Goal: Task Accomplishment & Management: Use online tool/utility

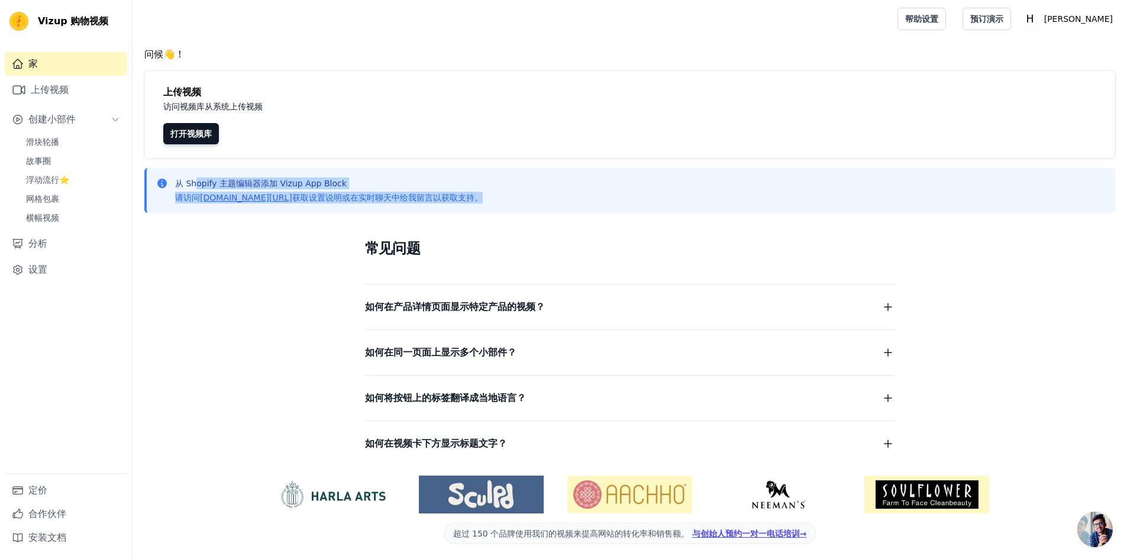
drag, startPoint x: 578, startPoint y: 205, endPoint x: 196, endPoint y: 182, distance: 382.4
click at [196, 182] on div "从 Shopify 主题编辑器添加 Vizup App Block 请访问 vizupcommerce.com/docs 获取设置说明或在实时聊天中给我留言以…" at bounding box center [629, 190] width 971 height 45
click at [258, 243] on div "常见问题 如何在产品详情页面显示特定产品的视频？ 为每个产品创建一个小部件。每个小部件包含与该产品相关的视频。在小部件详情页面，选择要显示该小部件的产品页面。…" at bounding box center [631, 345] width 758 height 244
click at [44, 139] on font "滑块轮播" at bounding box center [42, 141] width 33 height 9
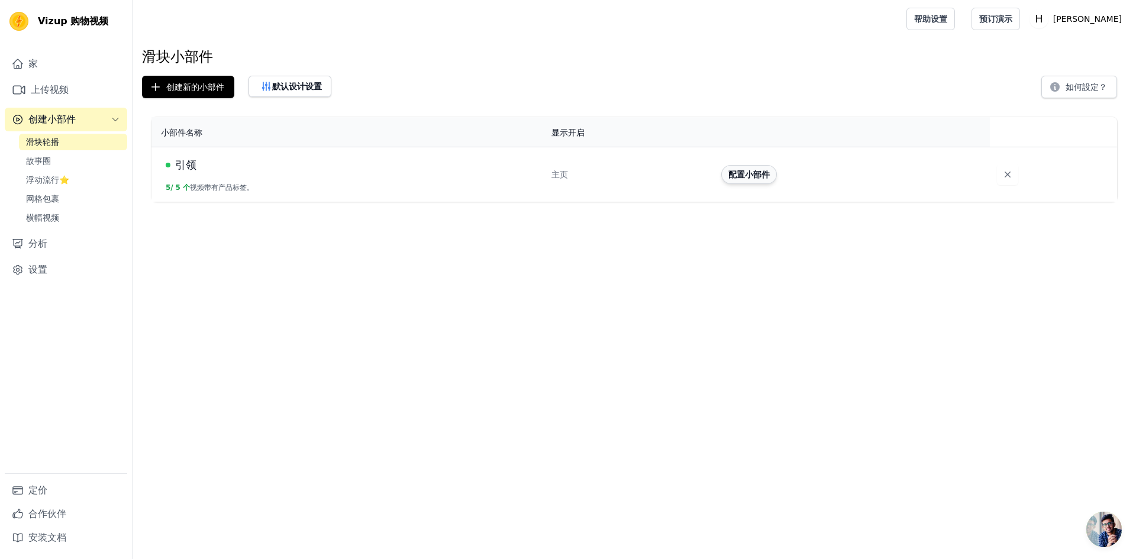
click at [746, 179] on font "配置小部件" at bounding box center [749, 174] width 41 height 9
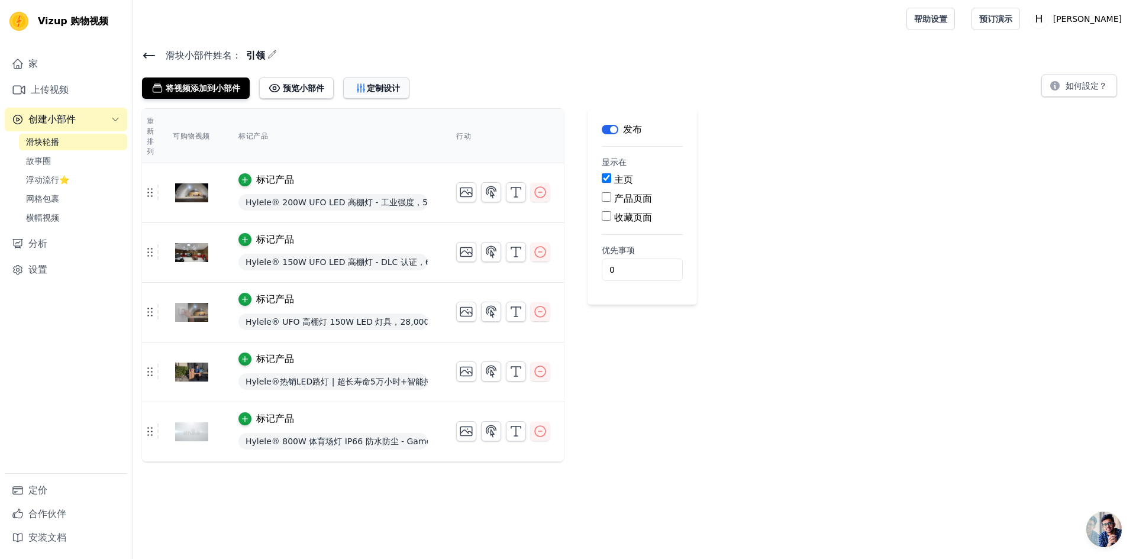
click at [365, 88] on icon "button" at bounding box center [361, 88] width 12 height 12
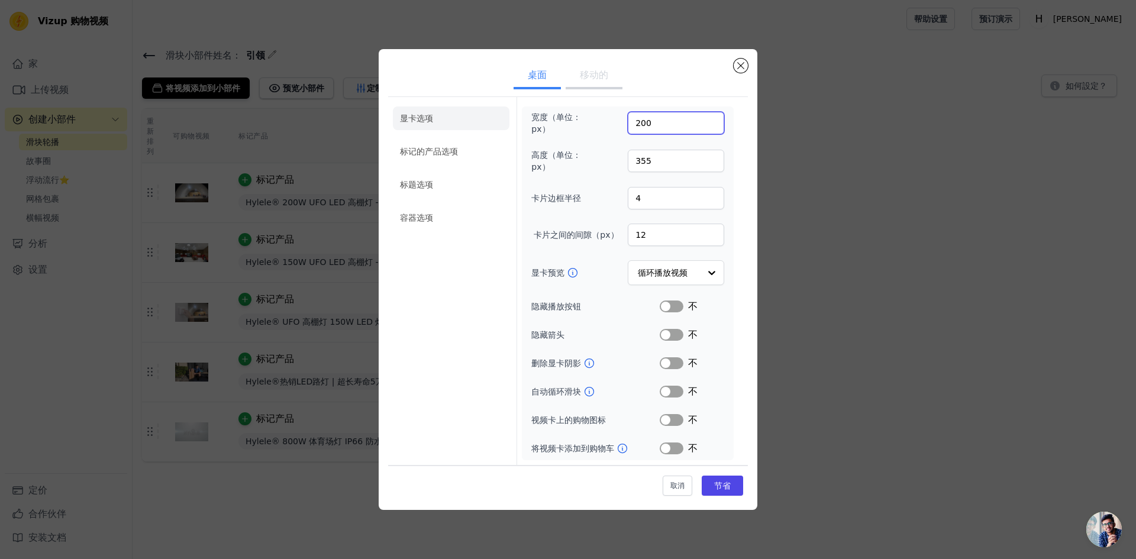
drag, startPoint x: 665, startPoint y: 121, endPoint x: 614, endPoint y: 127, distance: 51.2
click at [614, 127] on div "宽度（单位：px） 200" at bounding box center [627, 123] width 193 height 24
type input "400"
click at [720, 482] on font "节省" at bounding box center [722, 485] width 17 height 9
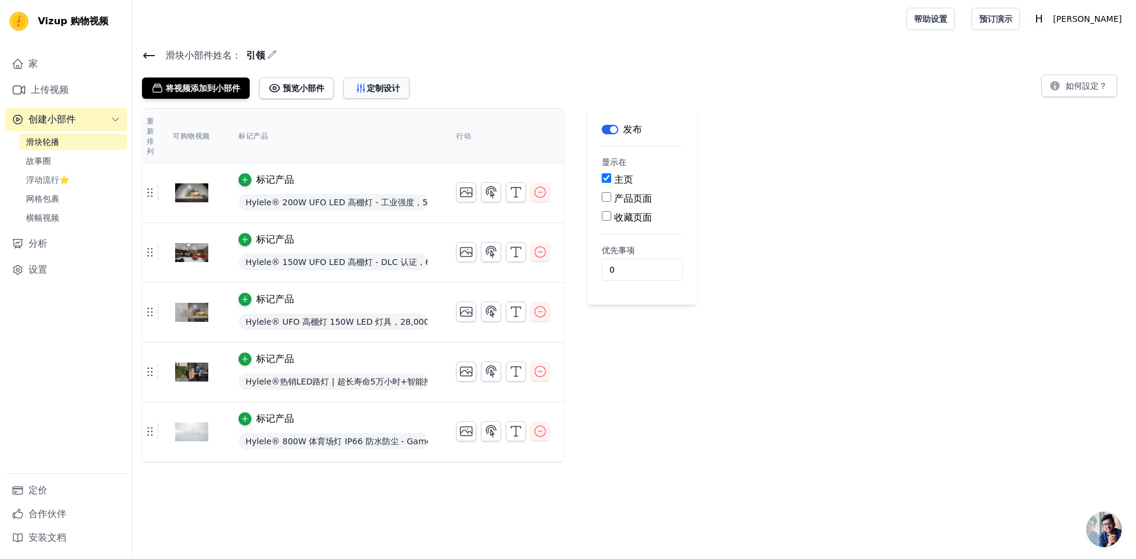
click at [382, 84] on font "定制设计" at bounding box center [383, 87] width 33 height 9
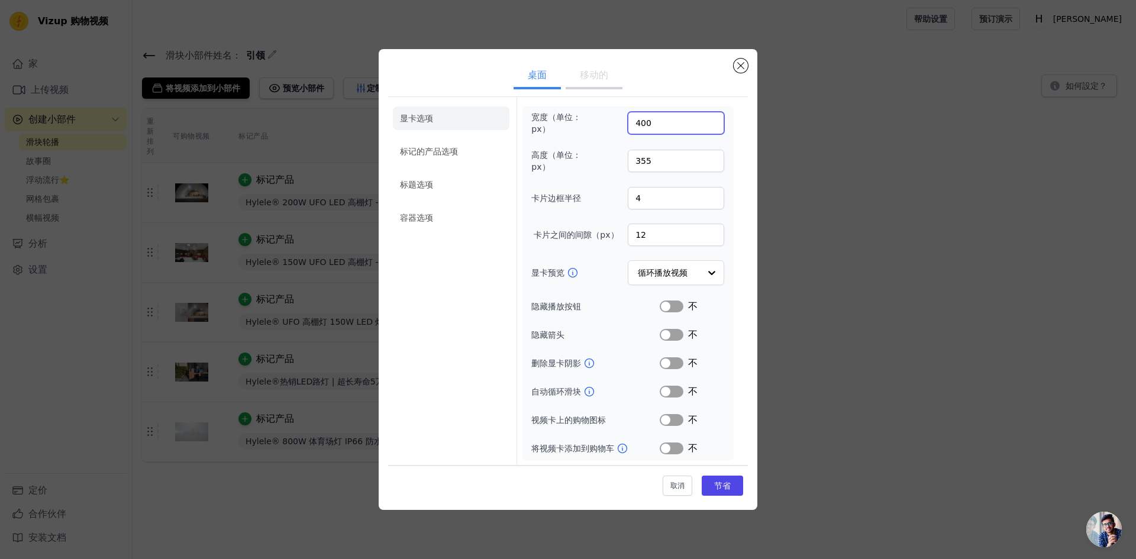
drag, startPoint x: 651, startPoint y: 124, endPoint x: 626, endPoint y: 120, distance: 25.2
click at [626, 120] on div "宽度（单位：px） 400" at bounding box center [627, 123] width 193 height 24
type input "300"
click at [724, 483] on font "节省" at bounding box center [722, 485] width 17 height 9
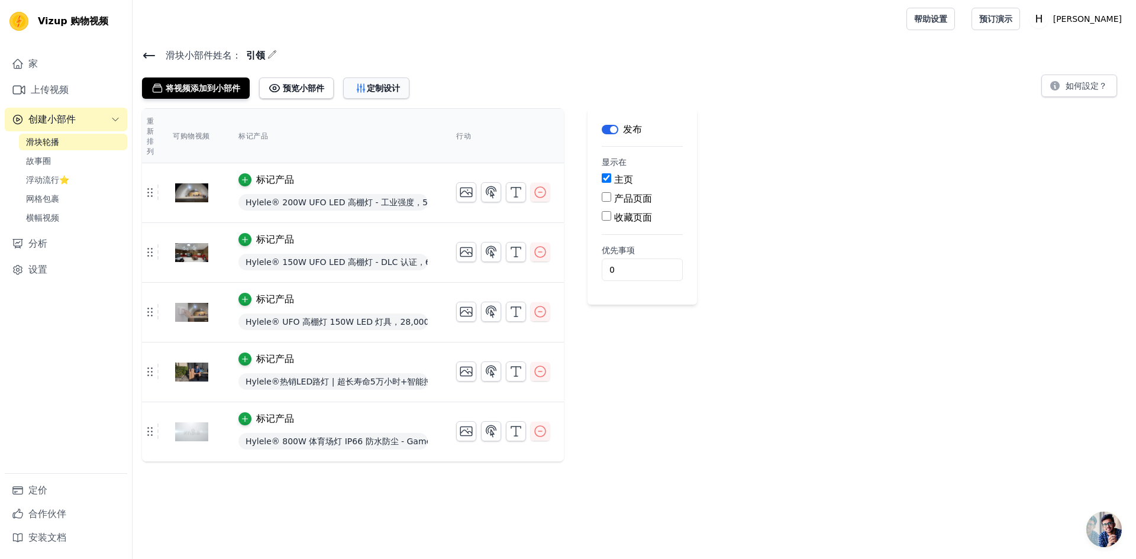
click at [380, 86] on font "定制设计" at bounding box center [383, 87] width 33 height 9
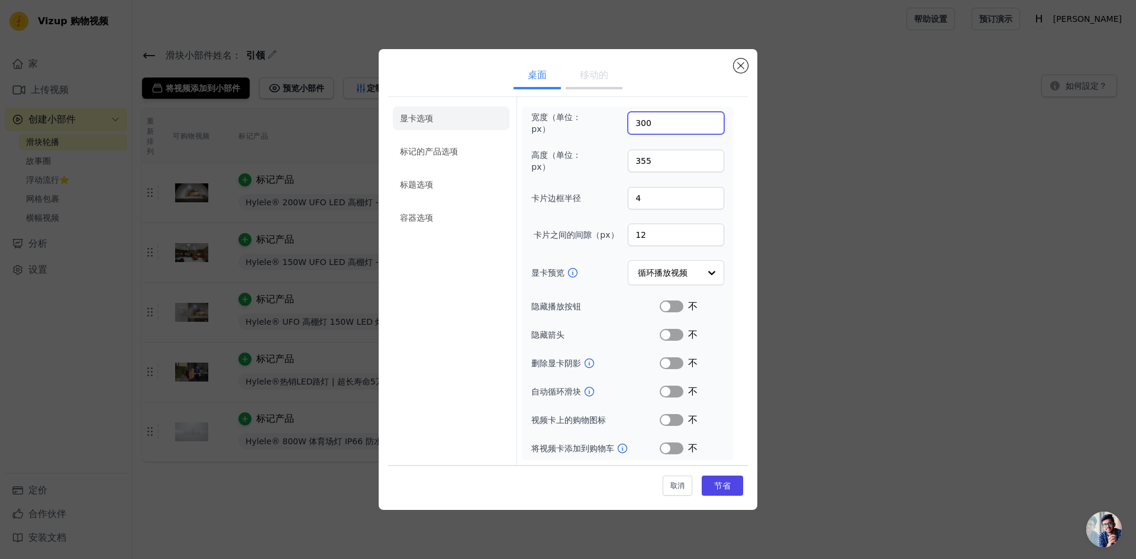
drag, startPoint x: 655, startPoint y: 123, endPoint x: 600, endPoint y: 110, distance: 56.6
click at [600, 110] on div "宽度（单位：px） 300 高度（单位：px） 355 卡片边框半径 4 卡片之间的间隙（px） 12 显卡预览 循环播放视频 隐藏播放按钮 标签 不 隐藏箭…" at bounding box center [628, 284] width 212 height 354
type input "260"
click at [728, 479] on button "节省" at bounding box center [722, 486] width 41 height 20
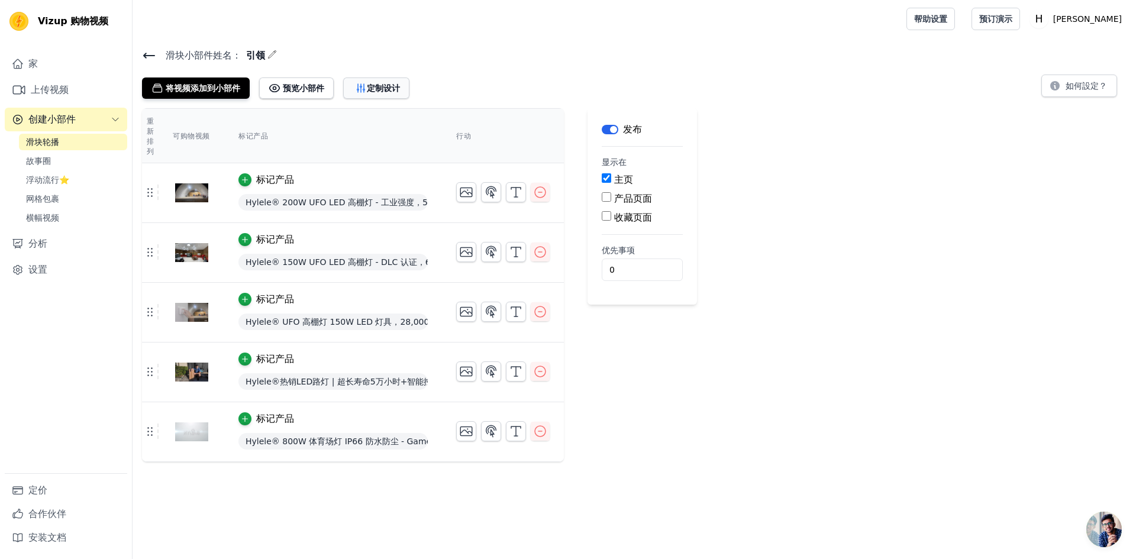
click at [382, 88] on font "定制设计" at bounding box center [383, 87] width 33 height 9
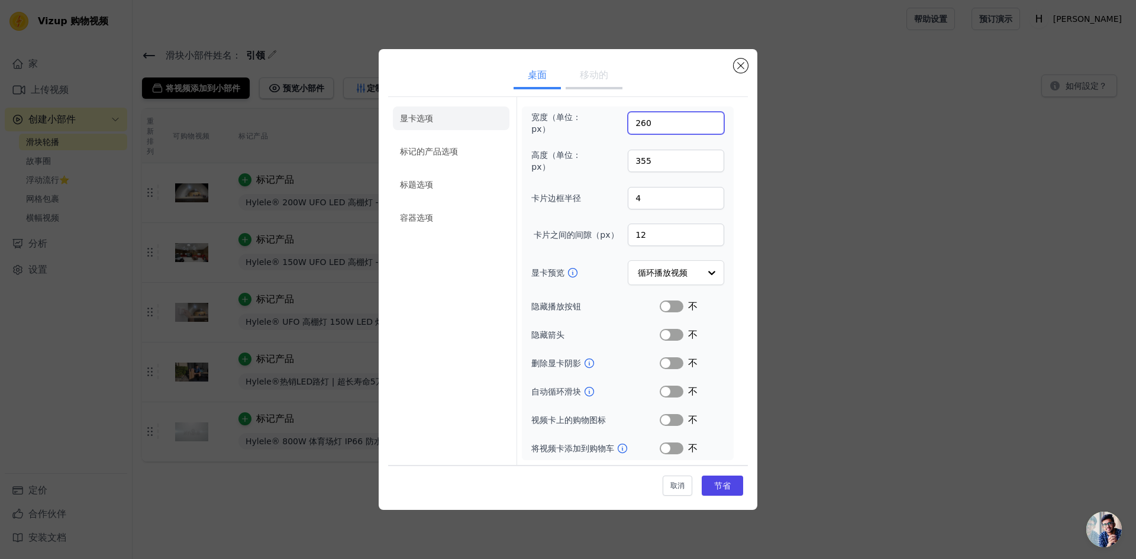
drag, startPoint x: 653, startPoint y: 124, endPoint x: 642, endPoint y: 120, distance: 11.7
click at [642, 120] on input "260" at bounding box center [676, 123] width 96 height 22
drag, startPoint x: 663, startPoint y: 123, endPoint x: 382, endPoint y: 118, distance: 281.1
click at [382, 118] on div "桌面 移动的 显卡选项 标记的产品选项 标题选项 容器选项 宽度（单位：px） 2250 高度（单位：px） 355 卡片边框半径 4 卡片之间的间隙（px）…" at bounding box center [568, 279] width 379 height 461
type input "250"
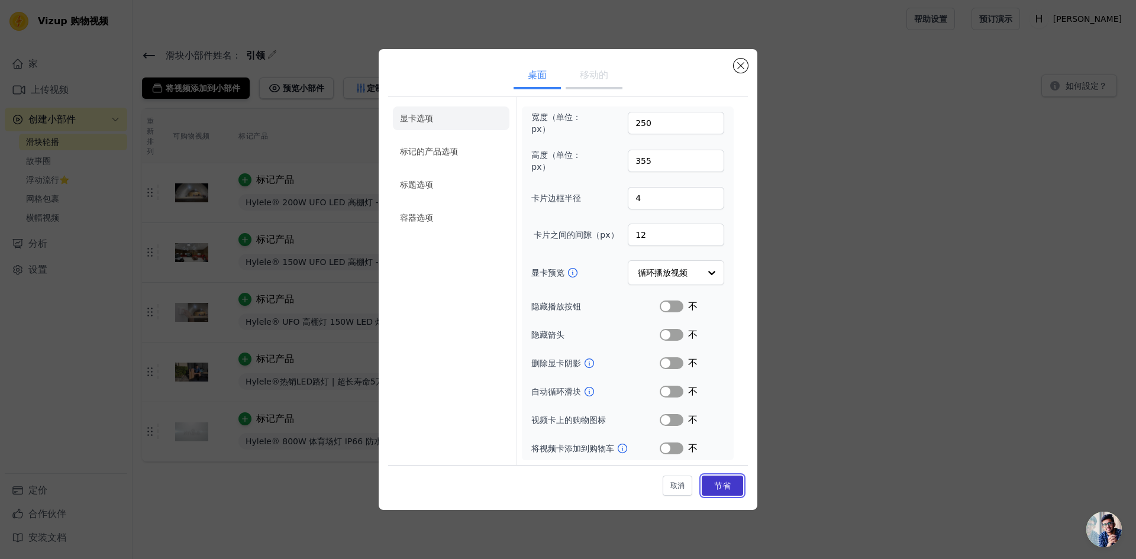
click at [724, 480] on button "节省" at bounding box center [722, 486] width 41 height 20
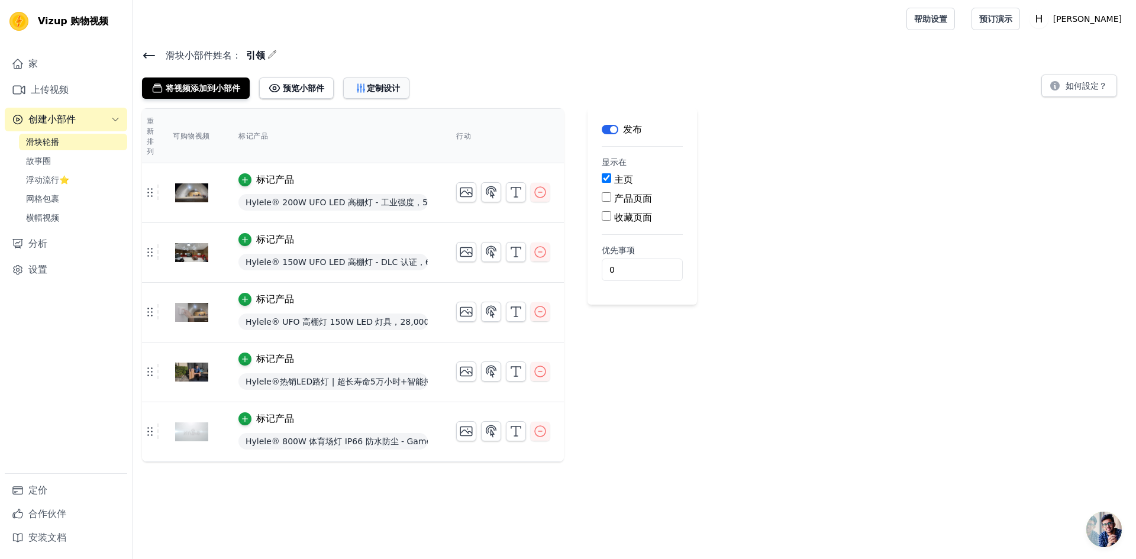
click at [385, 86] on font "定制设计" at bounding box center [383, 87] width 33 height 9
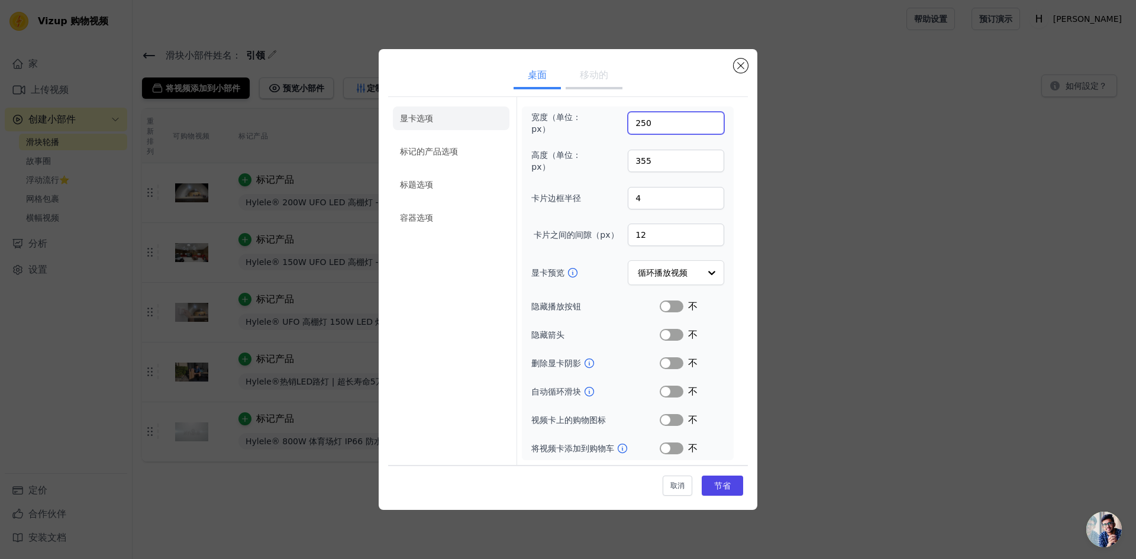
drag, startPoint x: 655, startPoint y: 121, endPoint x: 602, endPoint y: 121, distance: 52.1
click at [604, 121] on div "宽度（单位：px） 250" at bounding box center [627, 123] width 193 height 24
type input "220"
click at [728, 485] on font "节省" at bounding box center [722, 485] width 17 height 9
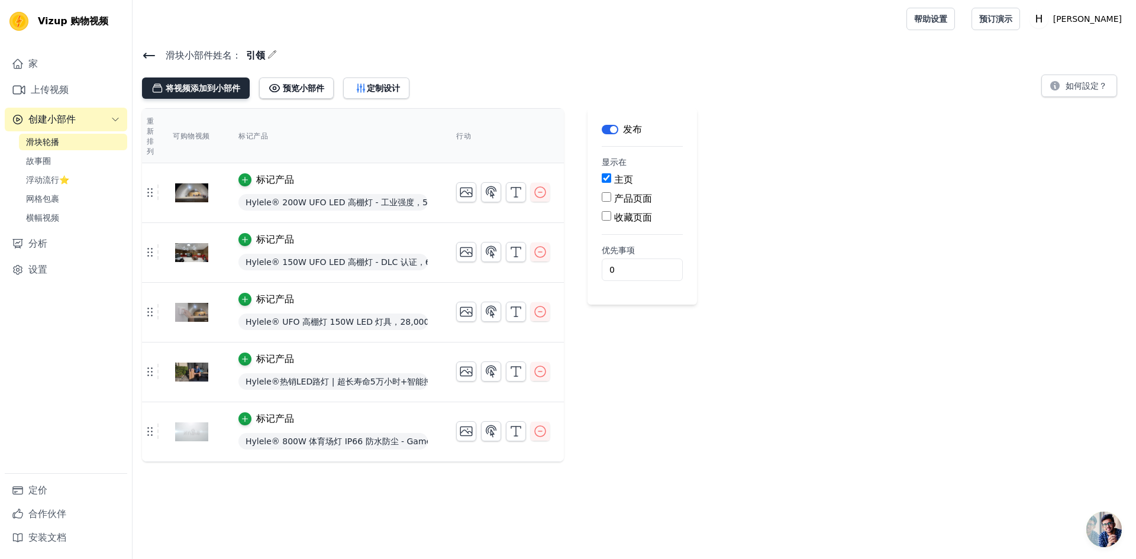
click at [170, 87] on font "将视频添加到小部件" at bounding box center [203, 87] width 75 height 9
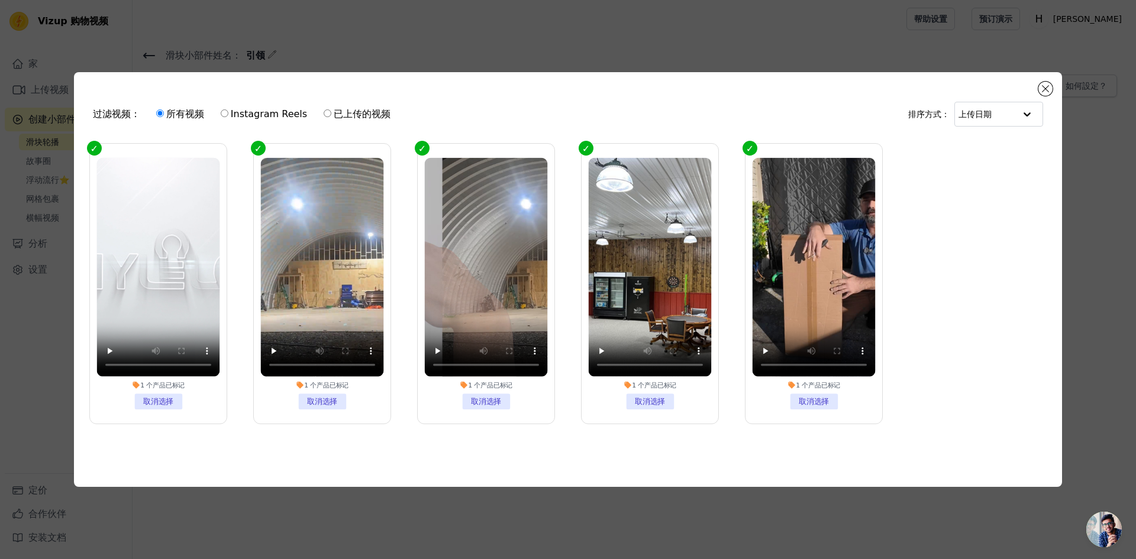
click at [1053, 83] on div "过滤视频： 所有视频 Instagram Reels 已上传的视频 排序方式： 上传日期 1 个 产品 已标记 取消选择 1 个 产品 已标记 取消选择 1 …" at bounding box center [568, 279] width 988 height 415
click at [1045, 88] on button "关闭模式" at bounding box center [1046, 89] width 14 height 14
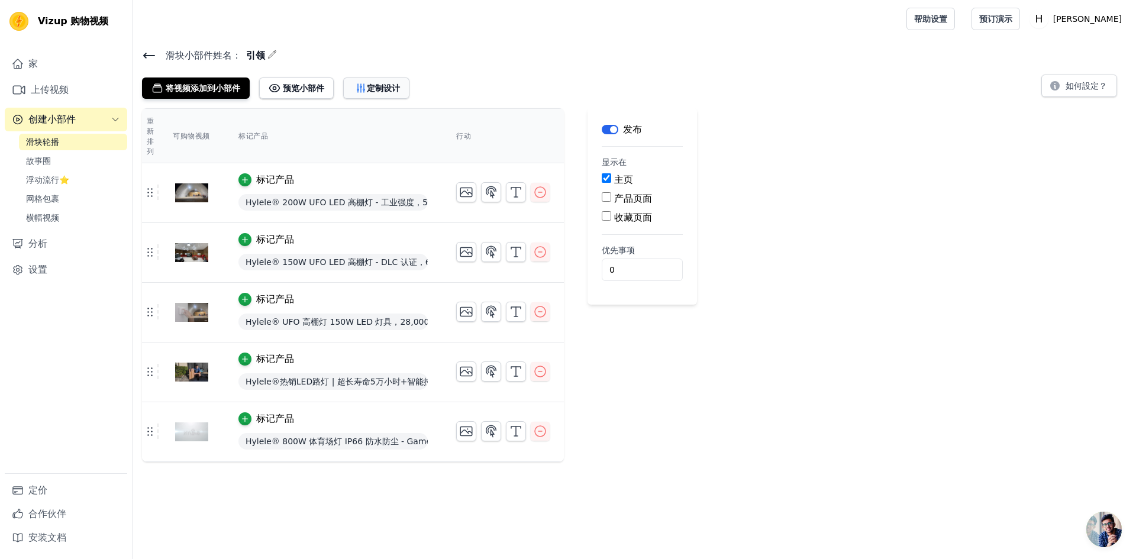
click at [369, 93] on font "定制设计" at bounding box center [383, 88] width 33 height 12
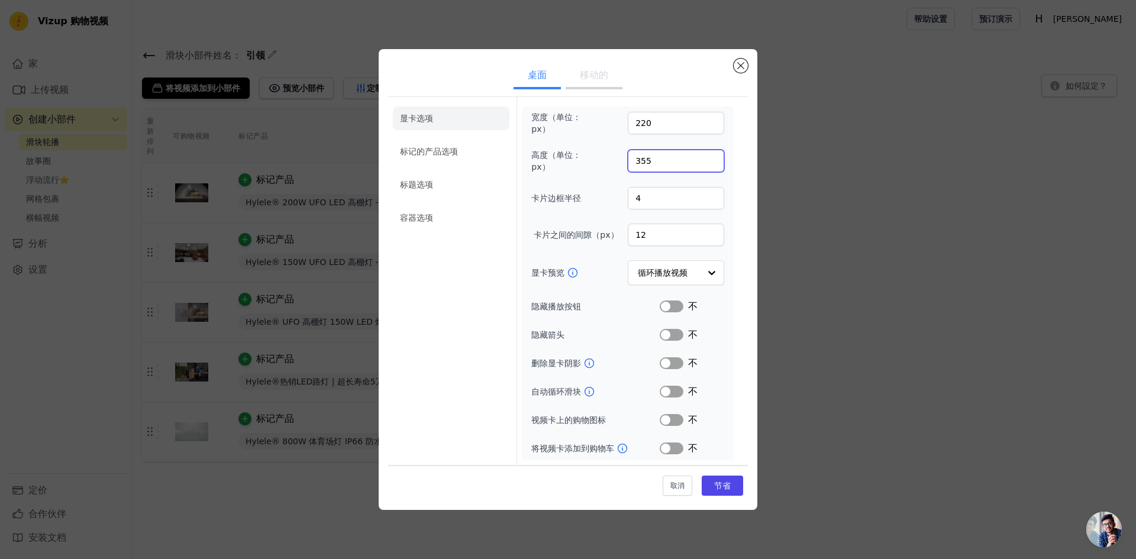
drag, startPoint x: 666, startPoint y: 154, endPoint x: 560, endPoint y: 168, distance: 106.8
click at [560, 168] on div "高度（单位：px） 355" at bounding box center [627, 161] width 193 height 24
type input "400"
click at [709, 271] on div at bounding box center [712, 273] width 24 height 24
click at [708, 272] on div at bounding box center [712, 273] width 24 height 24
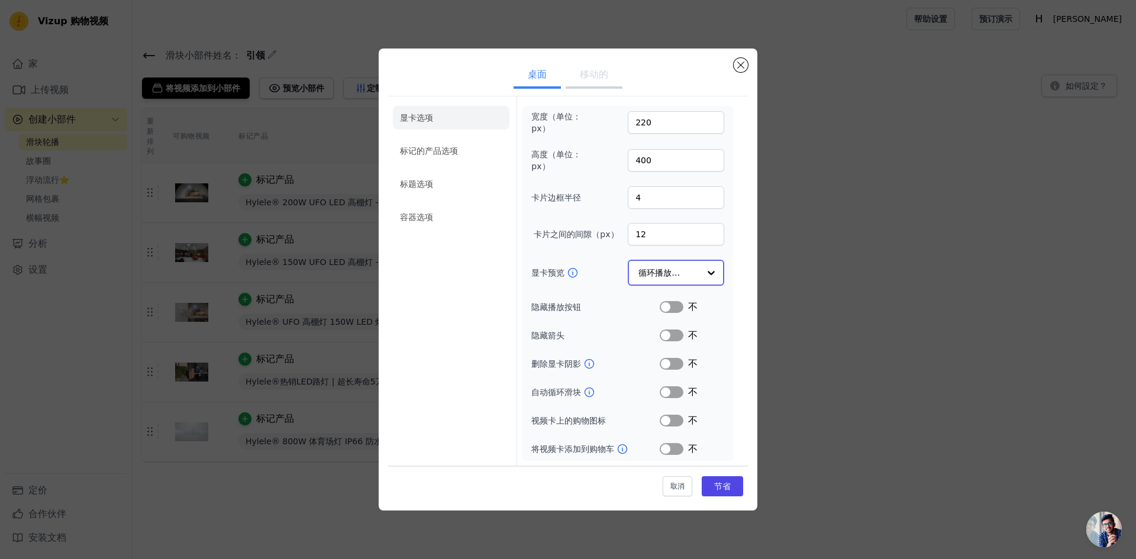
click at [708, 272] on div at bounding box center [712, 273] width 24 height 24
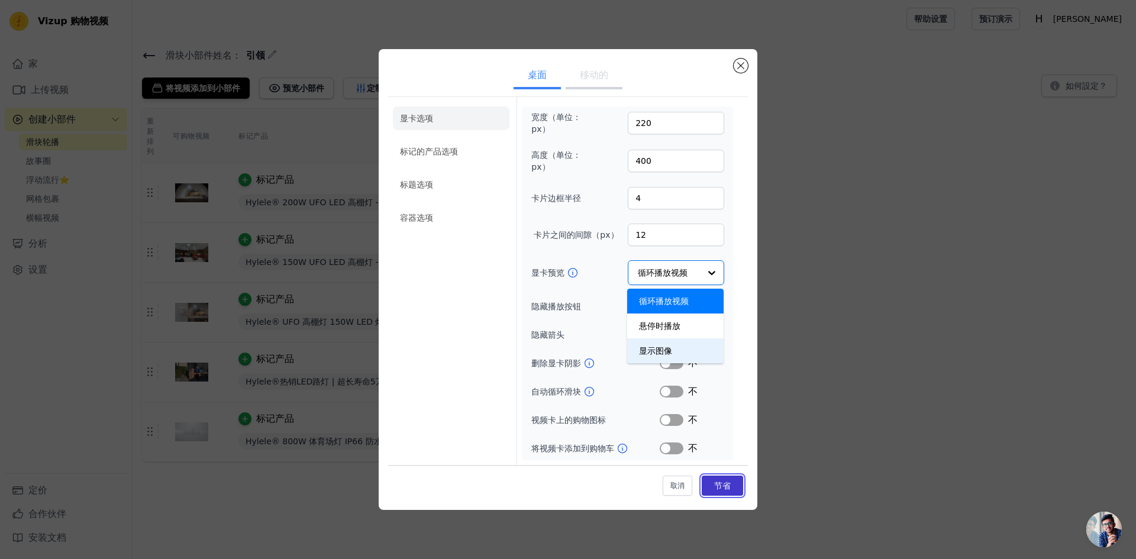
click at [724, 479] on button "节省" at bounding box center [722, 486] width 41 height 20
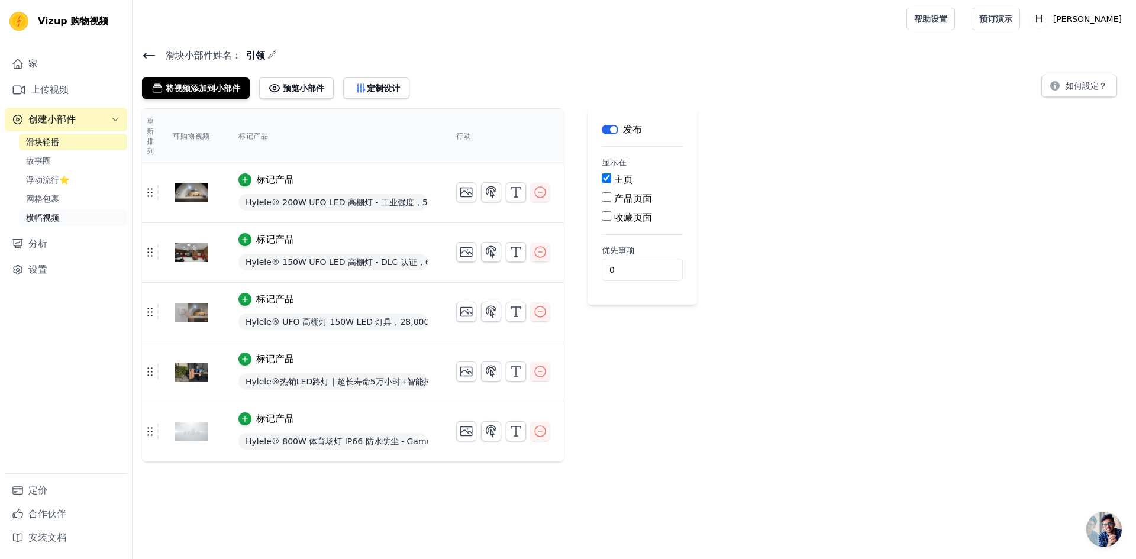
click at [45, 216] on font "横幅视频" at bounding box center [42, 217] width 33 height 9
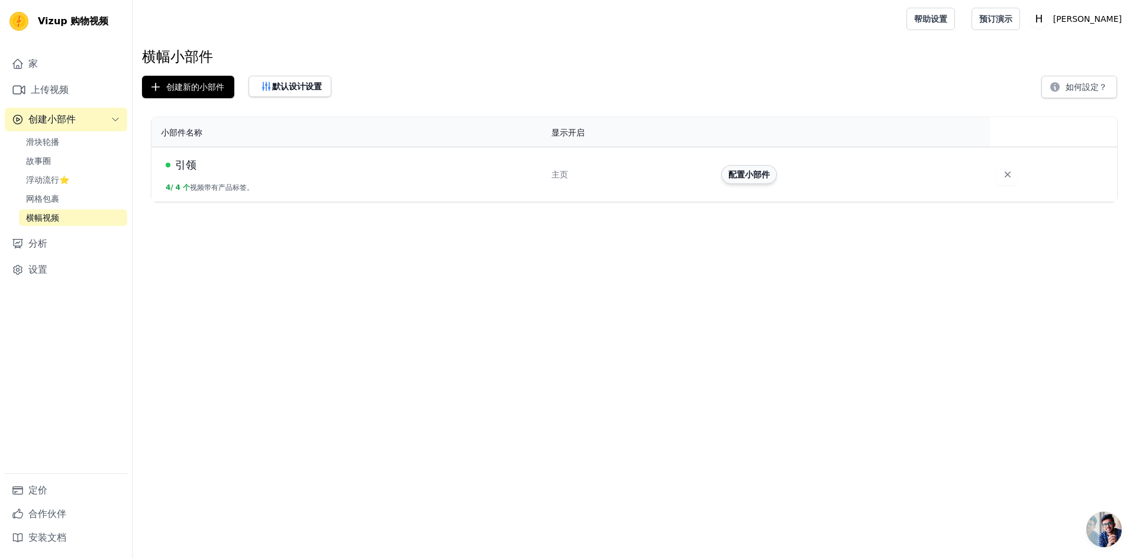
click at [758, 175] on font "配置小部件" at bounding box center [749, 174] width 41 height 9
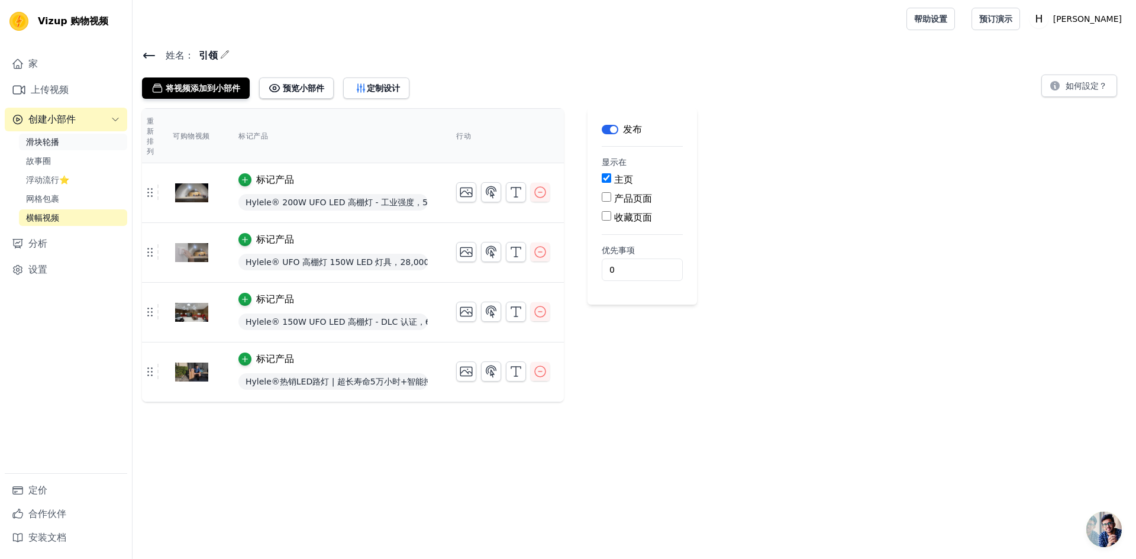
click at [49, 144] on font "滑块轮播" at bounding box center [42, 141] width 33 height 9
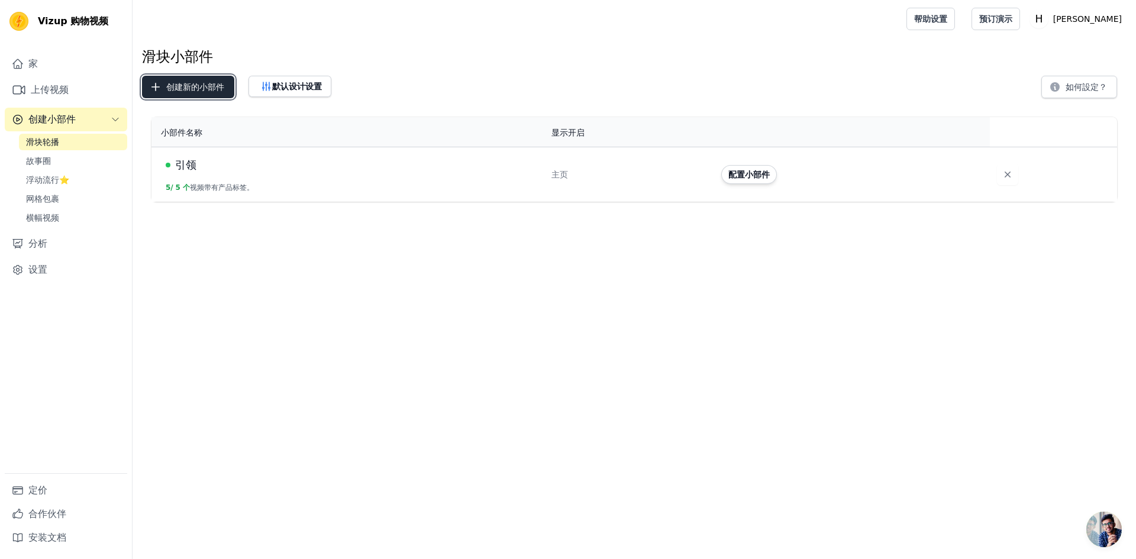
click at [196, 87] on font "创建新的小部件" at bounding box center [195, 86] width 58 height 9
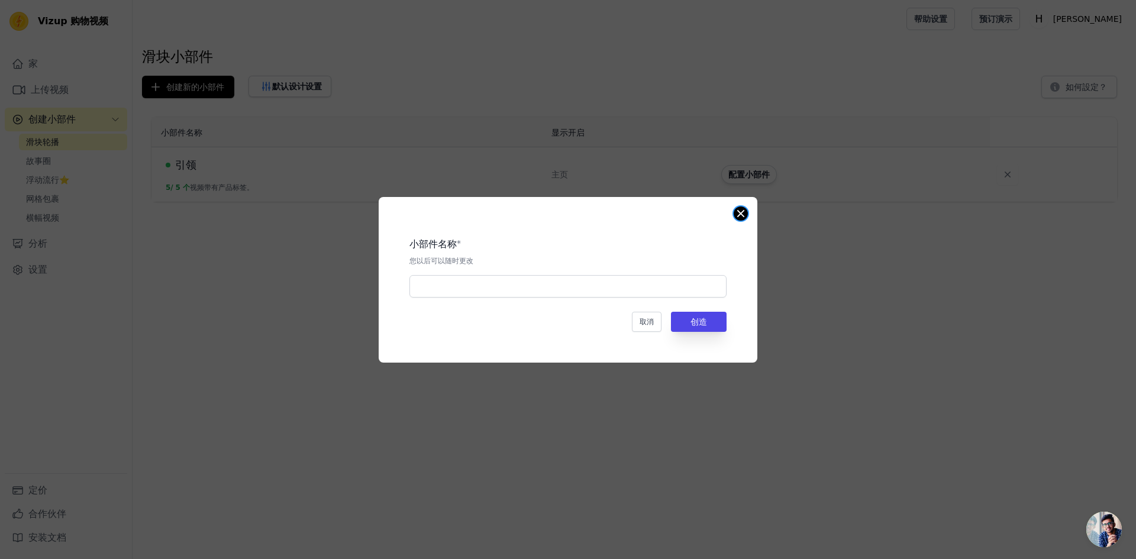
click at [743, 208] on button "关闭模式" at bounding box center [741, 214] width 14 height 14
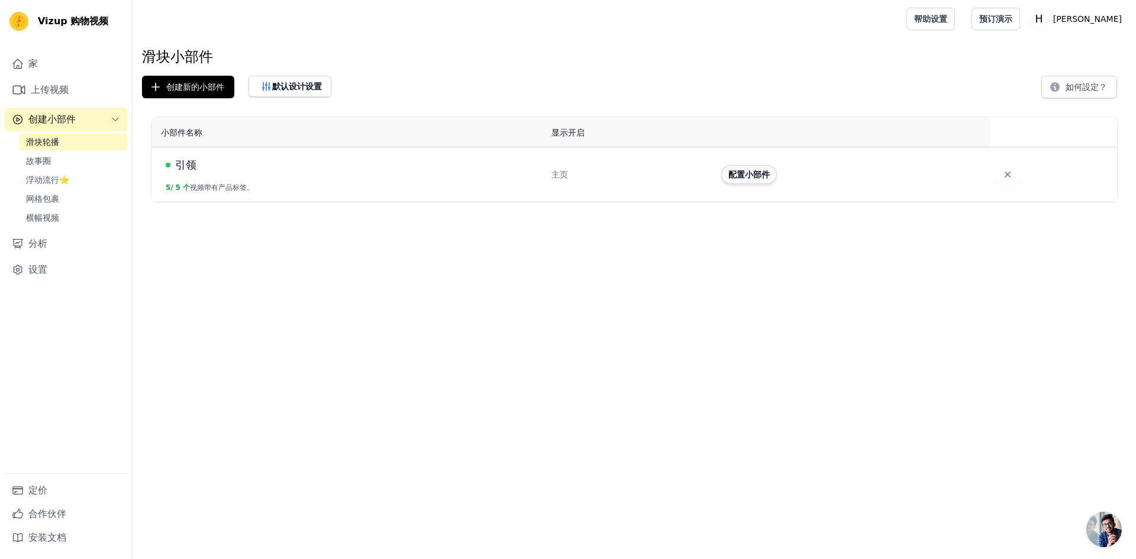
click at [755, 170] on font "配置小部件" at bounding box center [749, 174] width 41 height 9
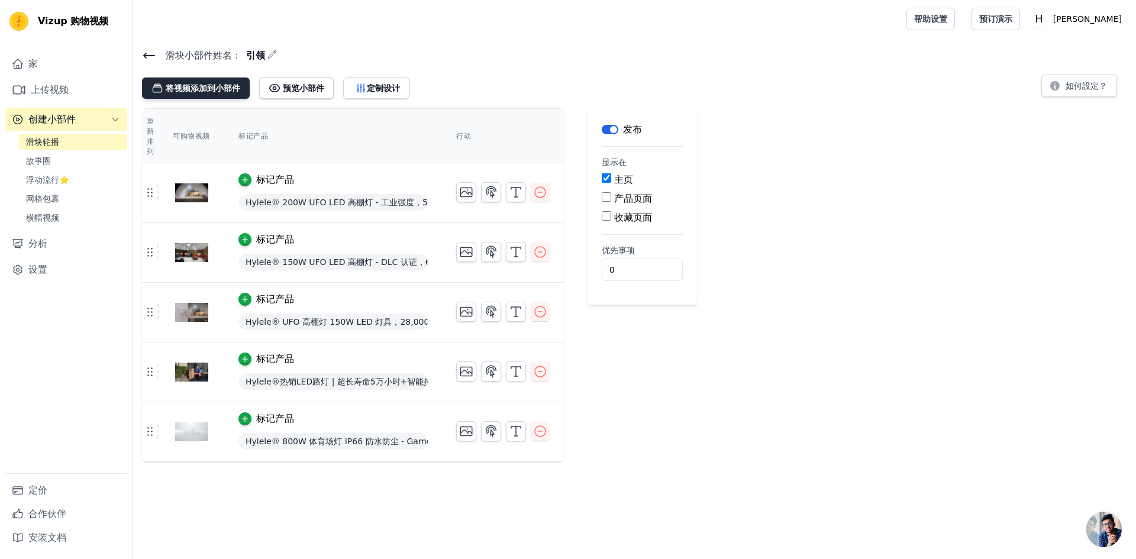
click at [205, 86] on font "将视频添加到小部件" at bounding box center [203, 87] width 75 height 9
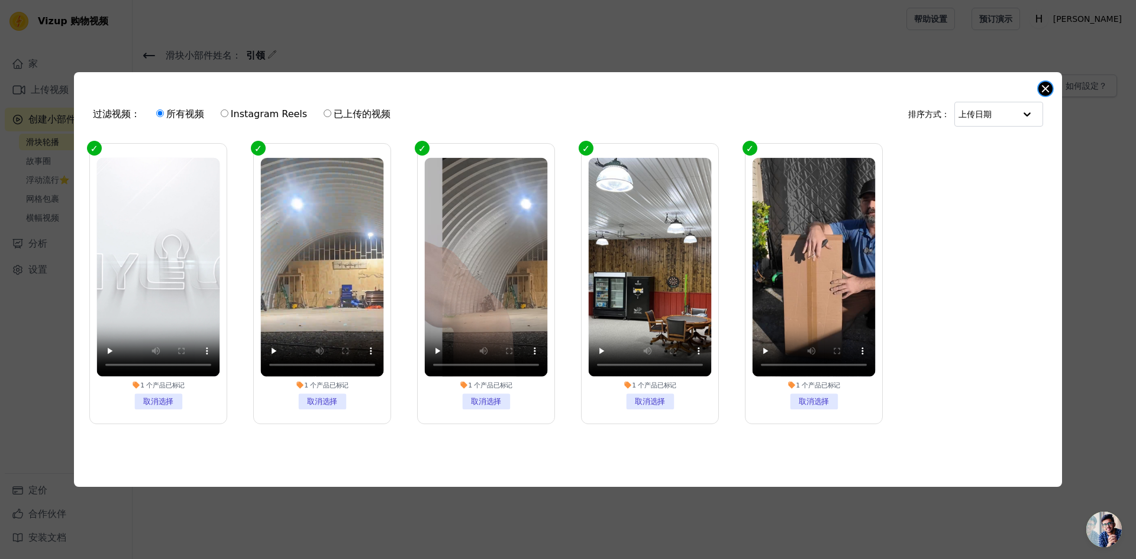
click at [1044, 86] on button "关闭模式" at bounding box center [1046, 89] width 14 height 14
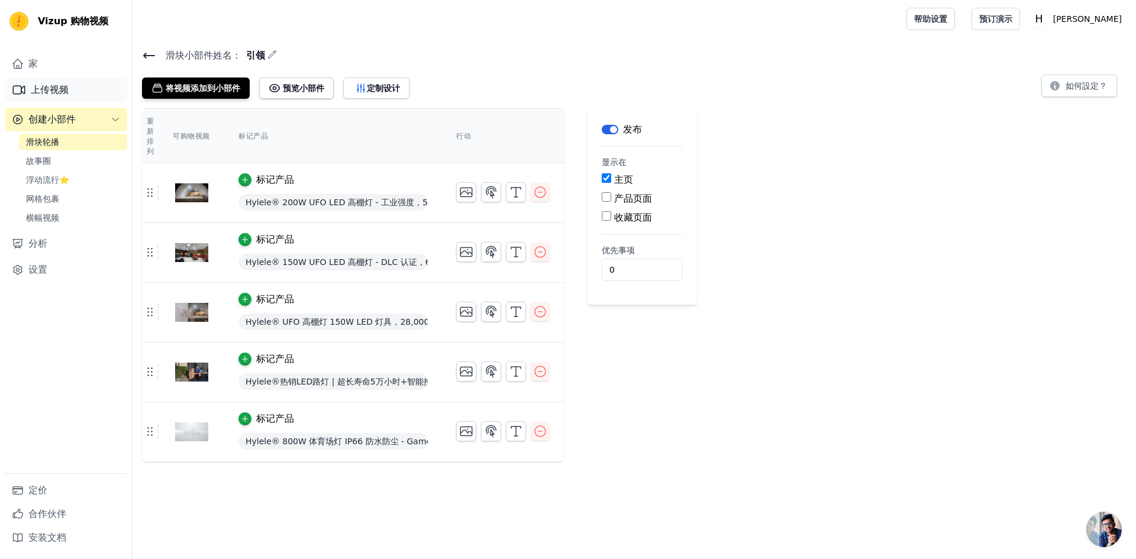
click at [51, 92] on font "上传视频" at bounding box center [50, 89] width 38 height 11
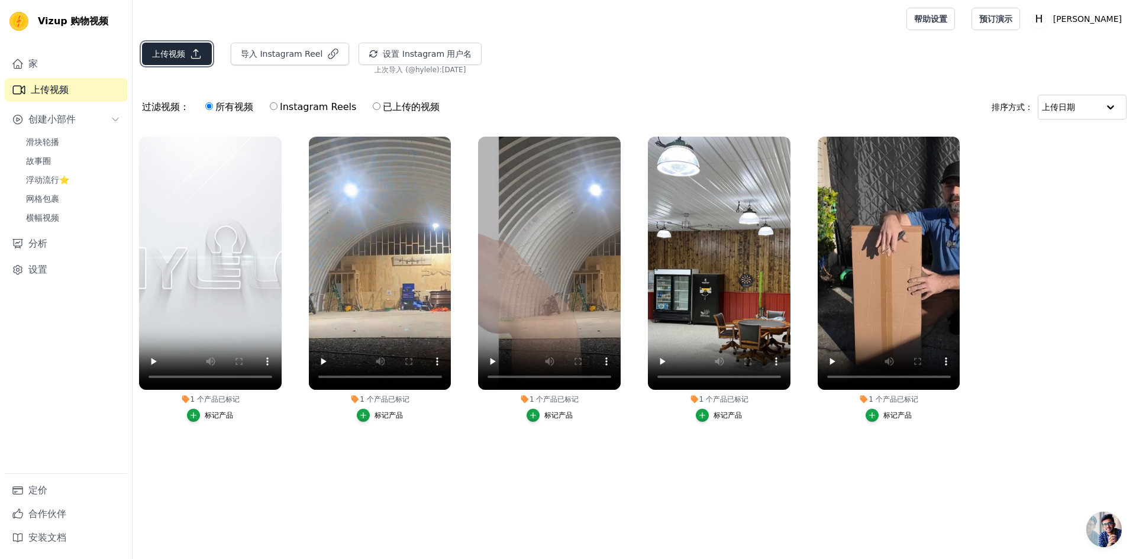
click at [168, 54] on font "上传视频" at bounding box center [168, 53] width 33 height 9
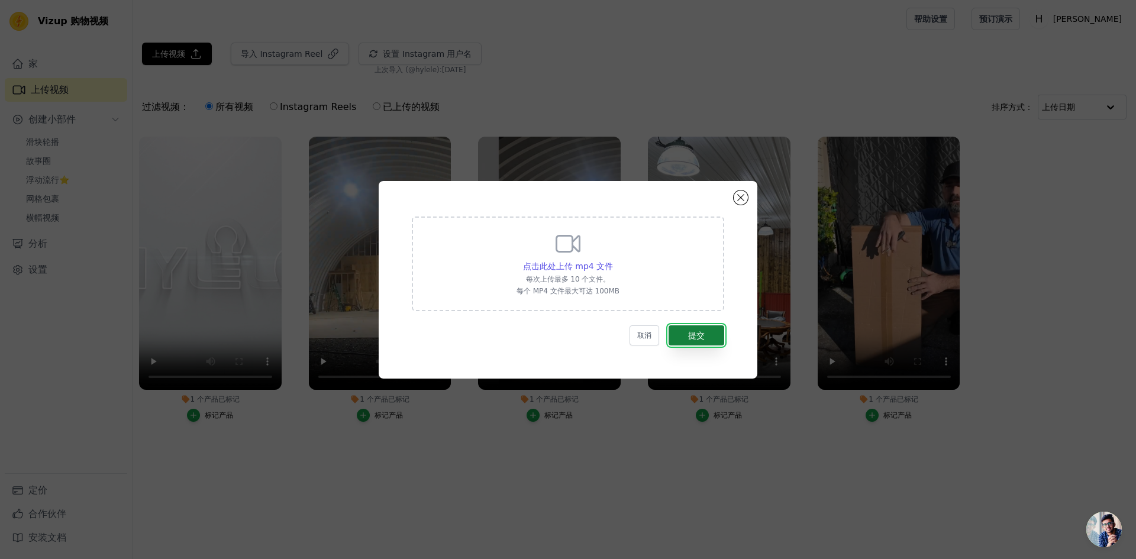
click at [702, 341] on button "提交" at bounding box center [697, 335] width 56 height 20
click at [566, 262] on font "点击此处上传 mp4 文件" at bounding box center [568, 266] width 90 height 9
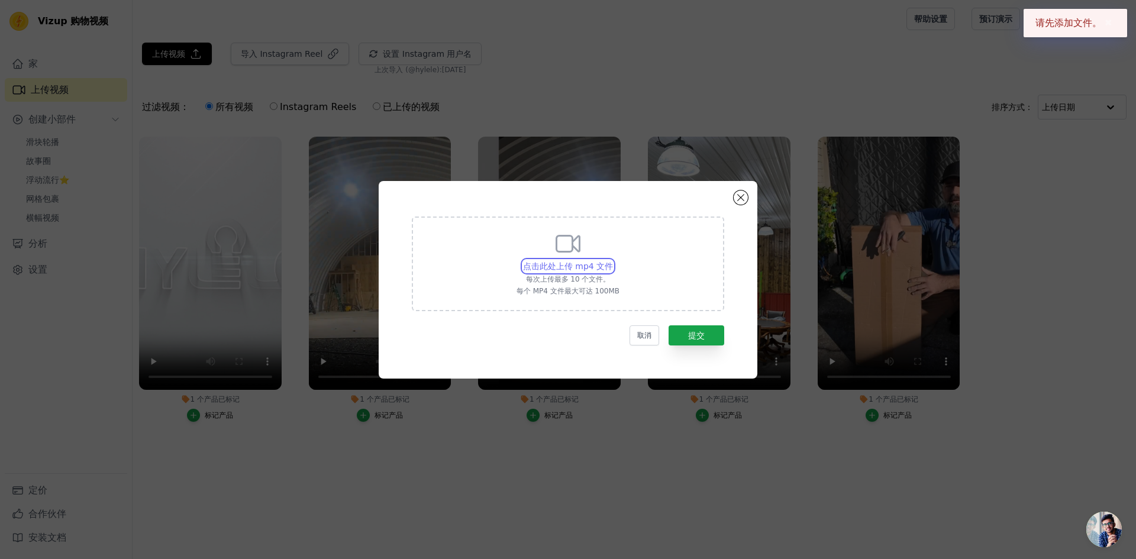
click at [613, 260] on input "点击此处上传 mp4 文件 每次上传最多 10 个文件。 每个 MP4 文件最大可达 100MB" at bounding box center [613, 260] width 1 height 1
type input "C:\fakepath\_videopreview.jobtemplate.mp4.default (4).mp4"
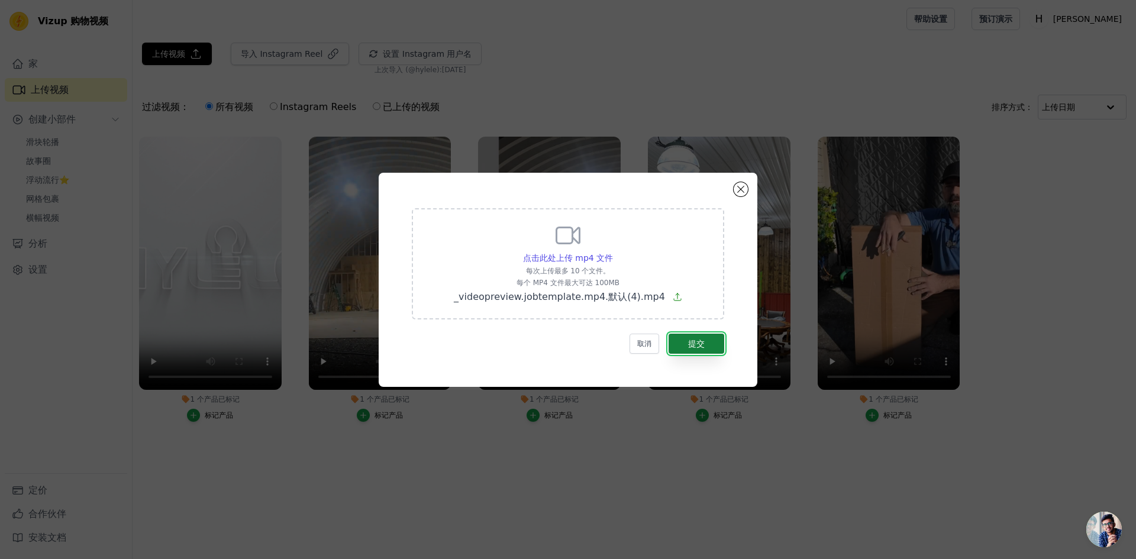
click at [702, 344] on font "提交" at bounding box center [696, 343] width 17 height 9
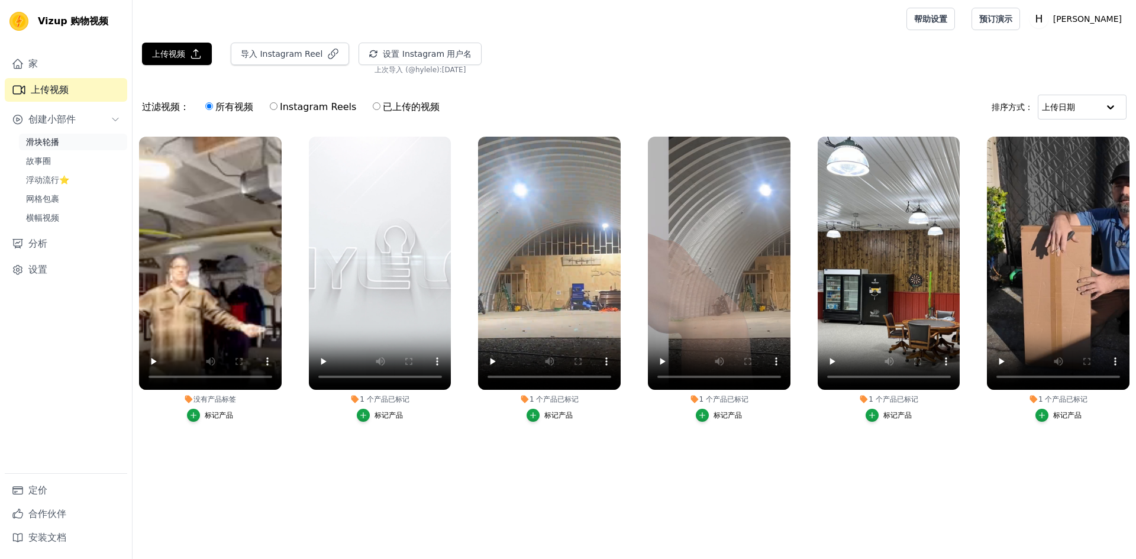
click at [47, 136] on link "滑块轮播" at bounding box center [73, 142] width 108 height 17
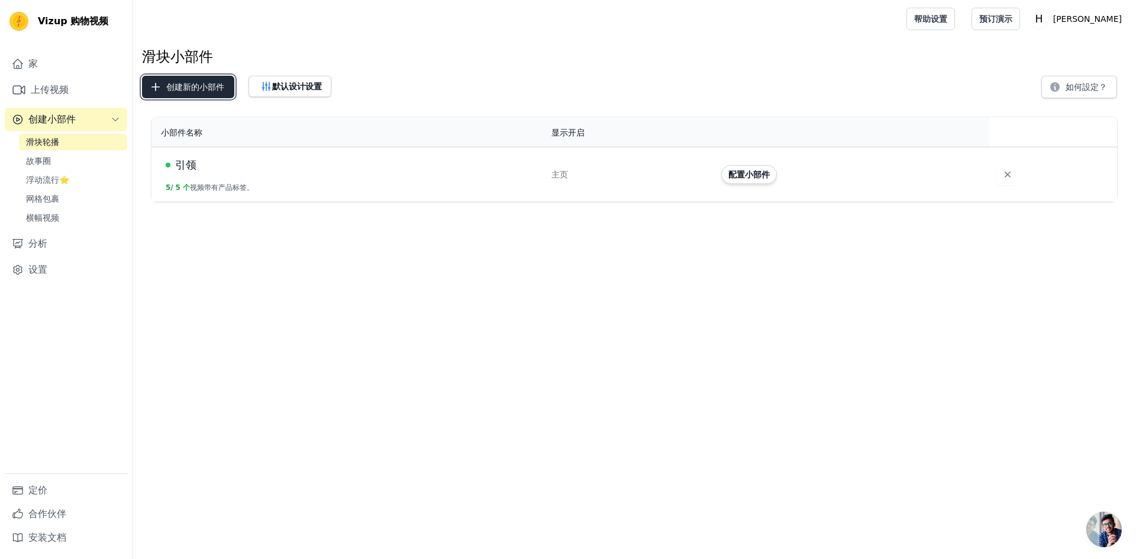
click at [200, 89] on font "创建新的小部件" at bounding box center [195, 86] width 58 height 9
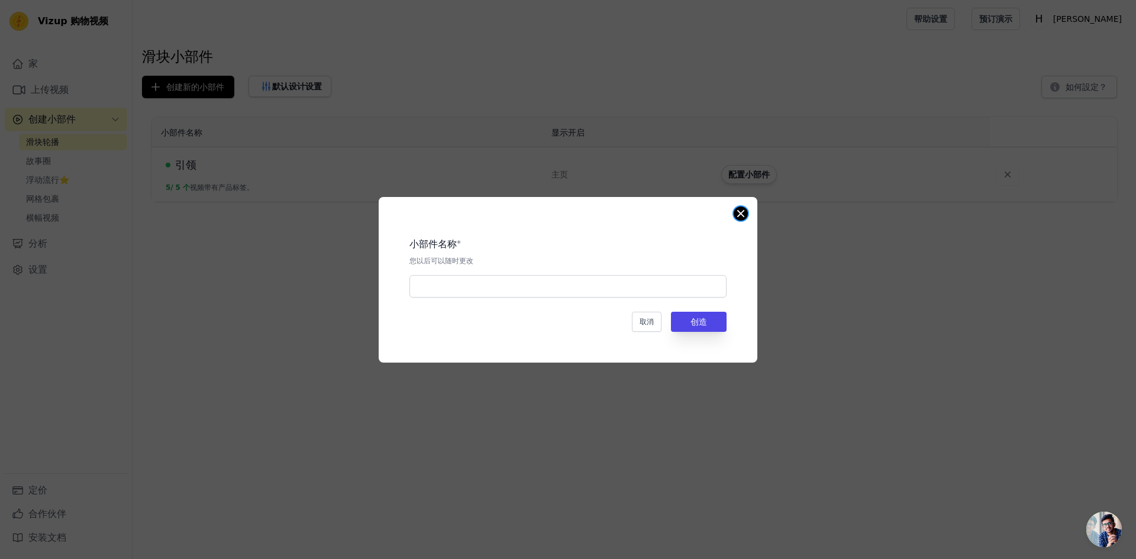
click at [742, 208] on button "关闭模式" at bounding box center [741, 214] width 14 height 14
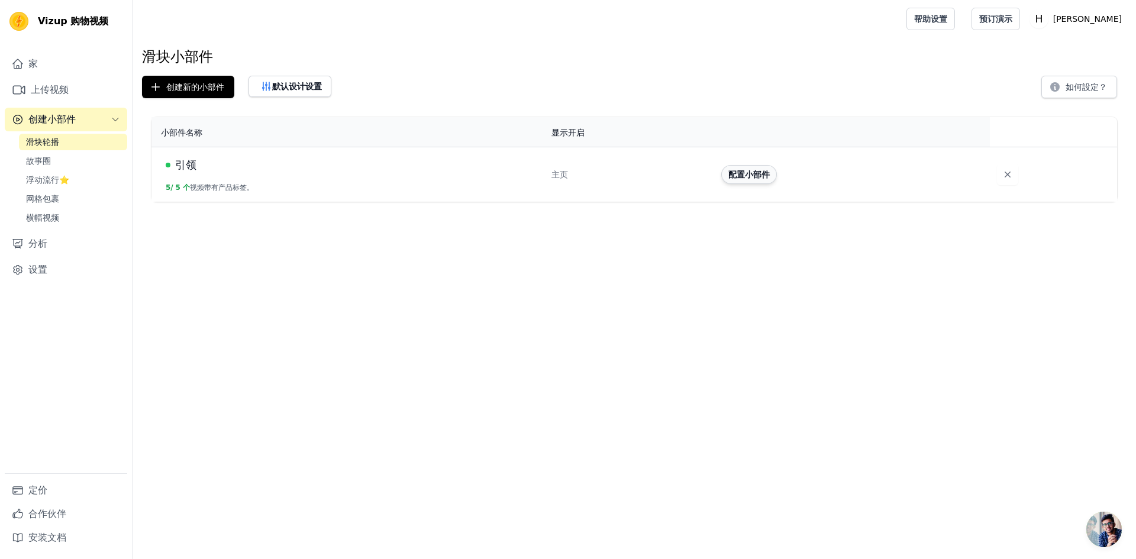
click at [749, 175] on font "配置小部件" at bounding box center [749, 174] width 41 height 9
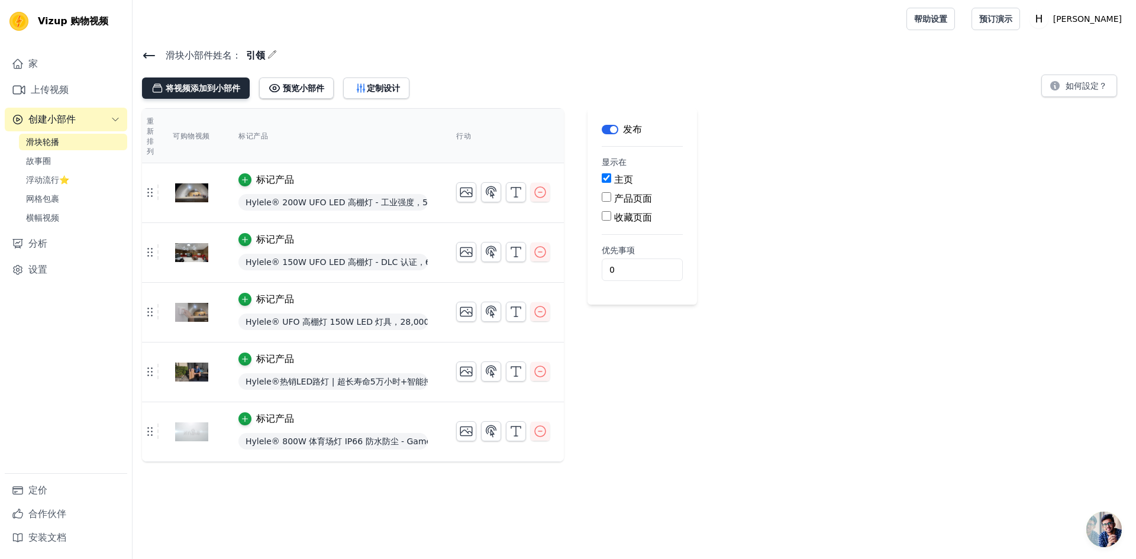
click at [200, 80] on button "将视频添加到小部件" at bounding box center [196, 88] width 108 height 21
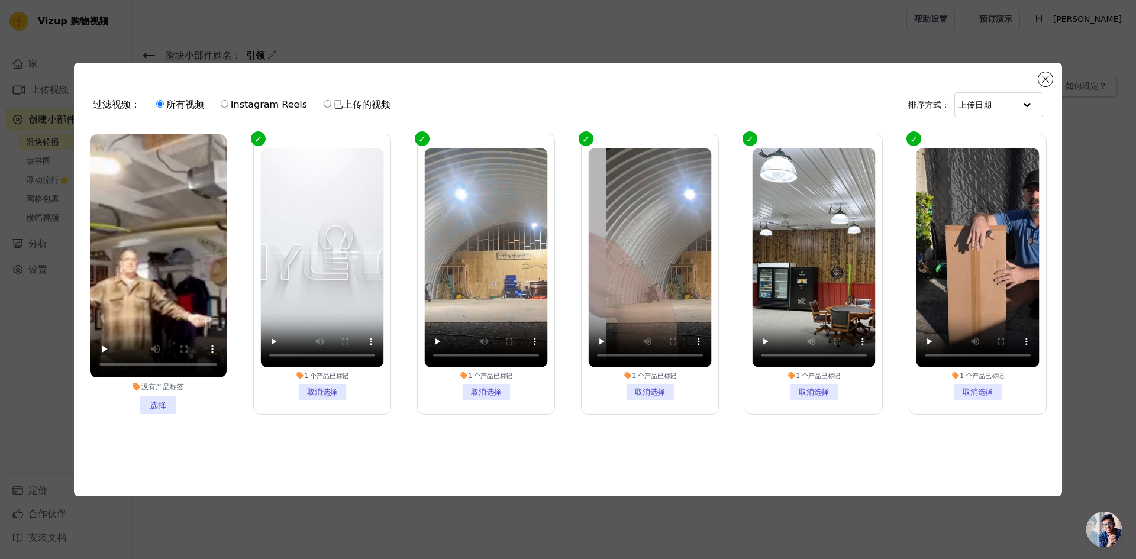
click at [162, 395] on li "没有产品标签 选择" at bounding box center [158, 274] width 137 height 280
click at [0, 0] on input "没有产品标签 选择" at bounding box center [0, 0] width 0 height 0
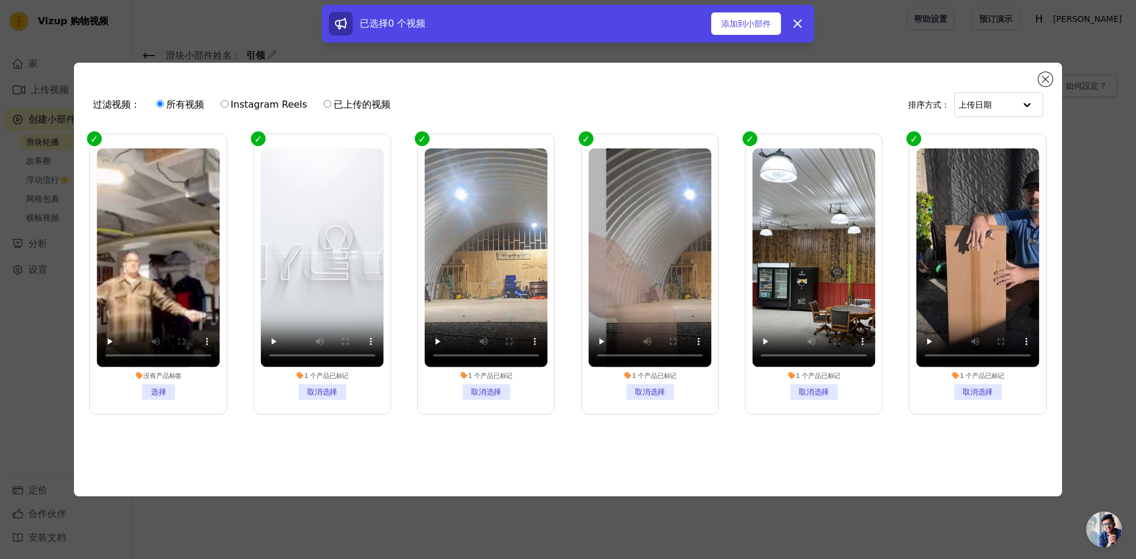
click at [162, 374] on font "没有产品标签" at bounding box center [162, 376] width 38 height 8
click at [0, 0] on input "没有产品标签 选择" at bounding box center [0, 0] width 0 height 0
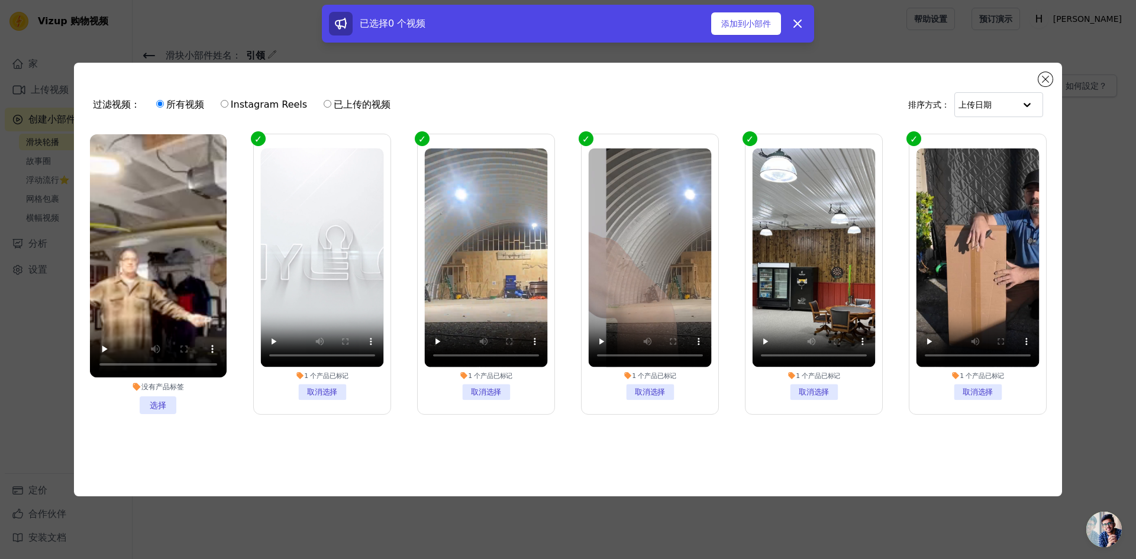
click at [159, 403] on li "没有产品标签 选择" at bounding box center [158, 274] width 137 height 280
click at [0, 0] on input "没有产品标签 选择" at bounding box center [0, 0] width 0 height 0
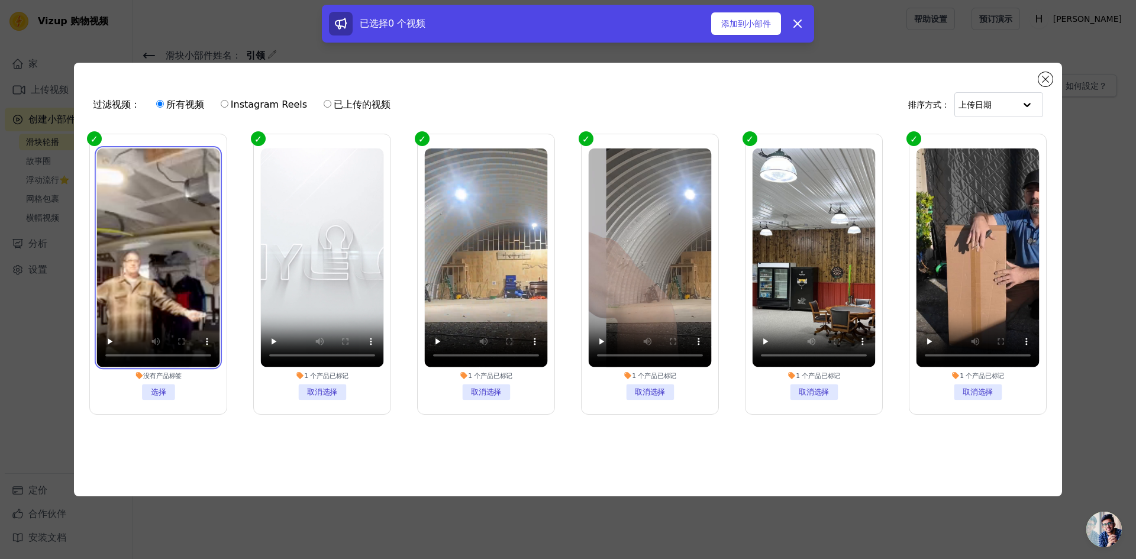
click at [166, 237] on video at bounding box center [157, 258] width 123 height 219
click at [214, 393] on li "没有产品标签 选择" at bounding box center [157, 275] width 123 height 252
click at [0, 0] on input "没有产品标签 选择" at bounding box center [0, 0] width 0 height 0
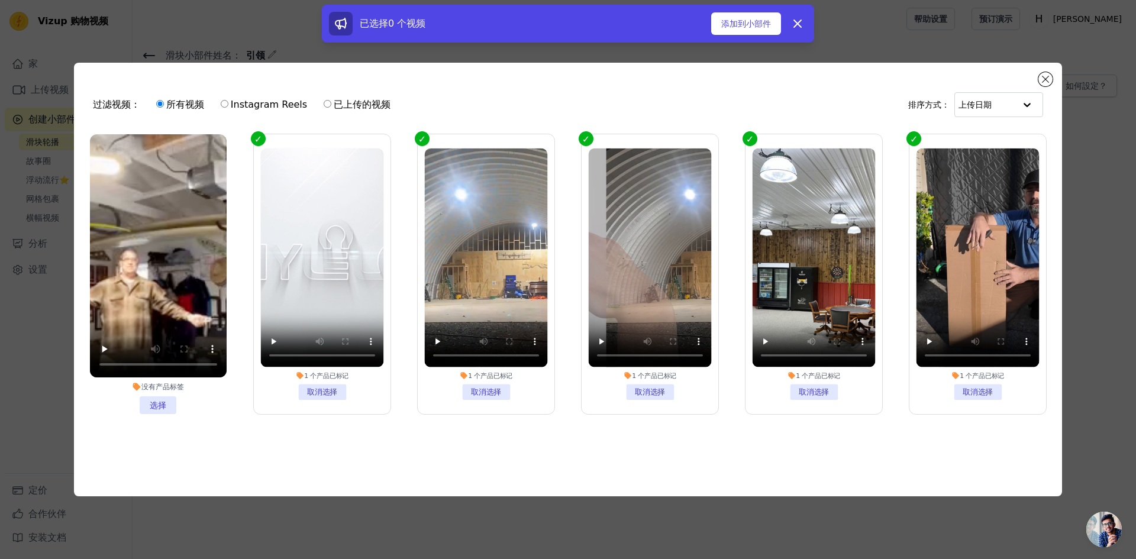
click at [170, 383] on font "没有产品标签" at bounding box center [162, 387] width 43 height 8
click at [0, 0] on input "没有产品标签 选择" at bounding box center [0, 0] width 0 height 0
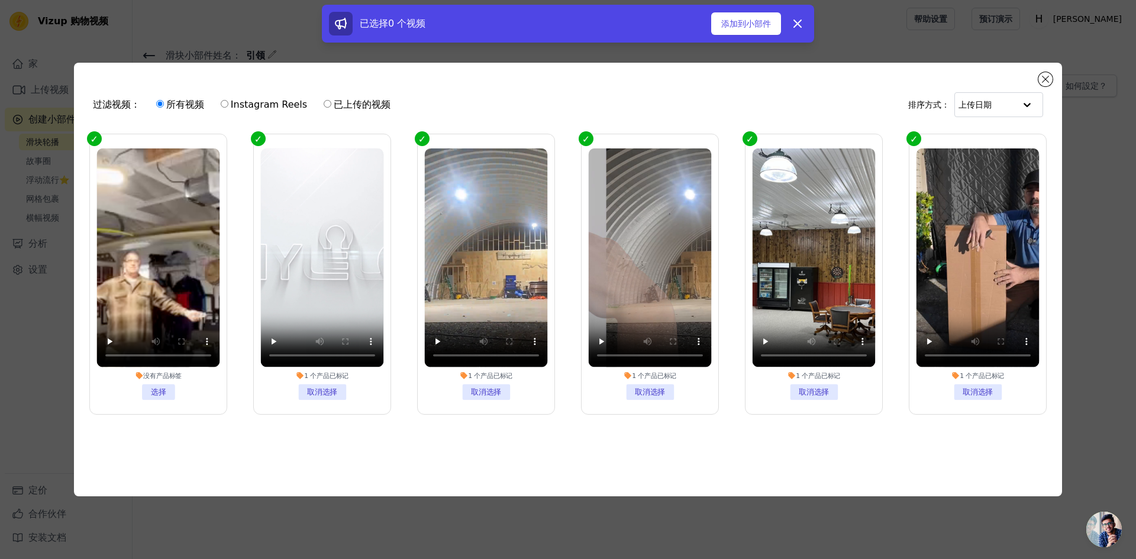
click at [158, 385] on li "没有产品标签 选择" at bounding box center [157, 275] width 123 height 252
click at [0, 0] on input "没有产品标签 选择" at bounding box center [0, 0] width 0 height 0
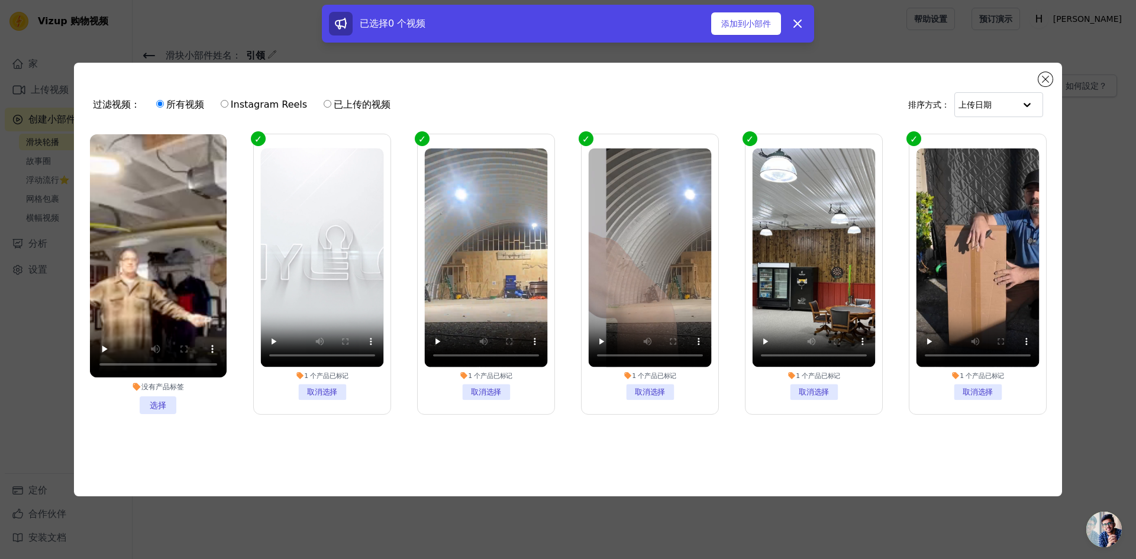
click at [159, 402] on li "没有产品标签 选择" at bounding box center [158, 274] width 137 height 280
click at [0, 0] on input "没有产品标签 选择" at bounding box center [0, 0] width 0 height 0
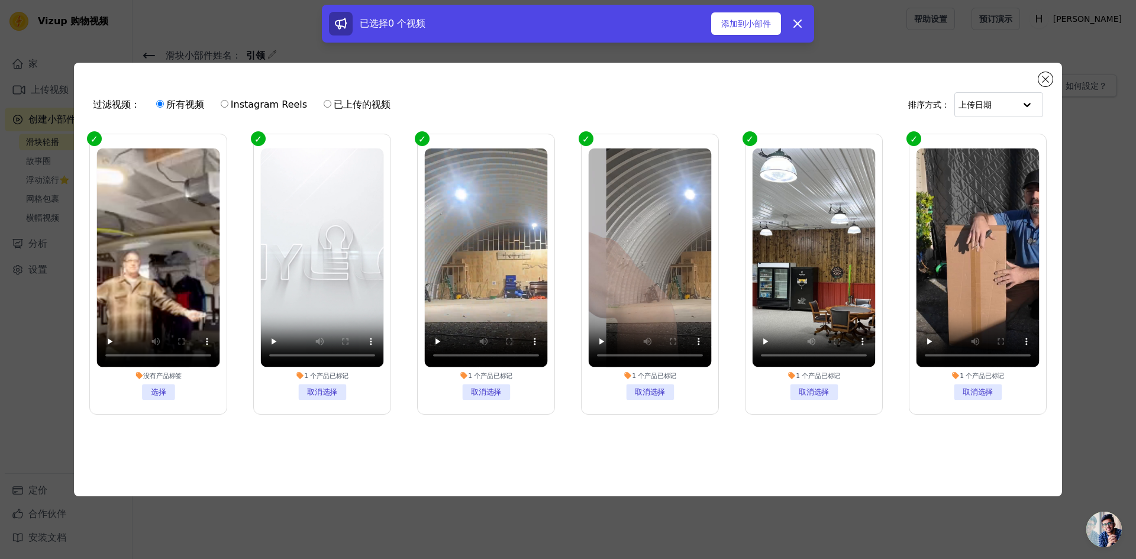
click at [156, 386] on li "没有产品标签 选择" at bounding box center [157, 275] width 123 height 252
click at [0, 0] on input "没有产品标签 选择" at bounding box center [0, 0] width 0 height 0
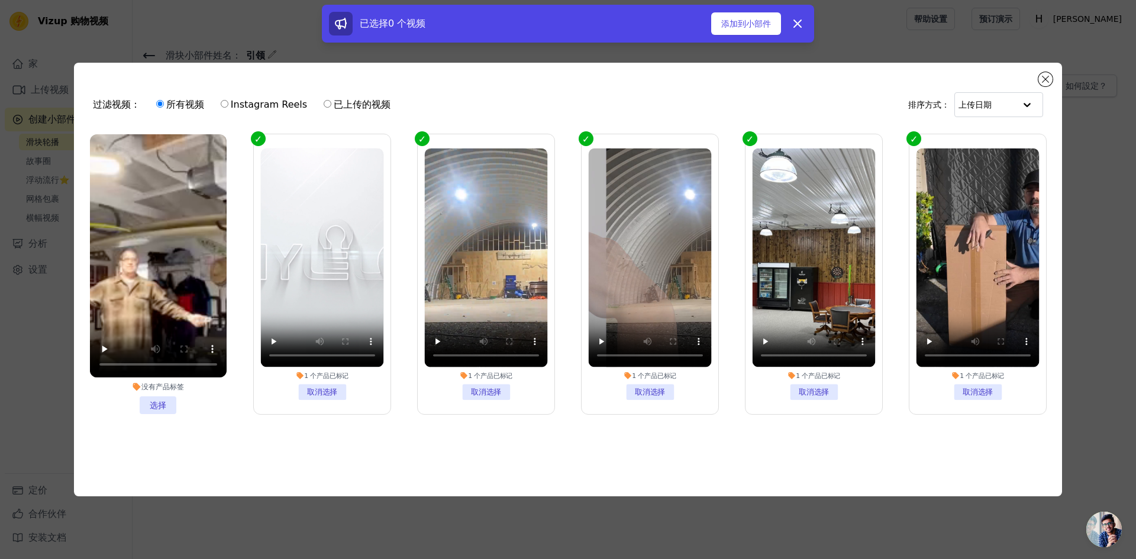
click at [158, 402] on li "没有产品标签 选择" at bounding box center [158, 274] width 137 height 280
click at [0, 0] on input "没有产品标签 选择" at bounding box center [0, 0] width 0 height 0
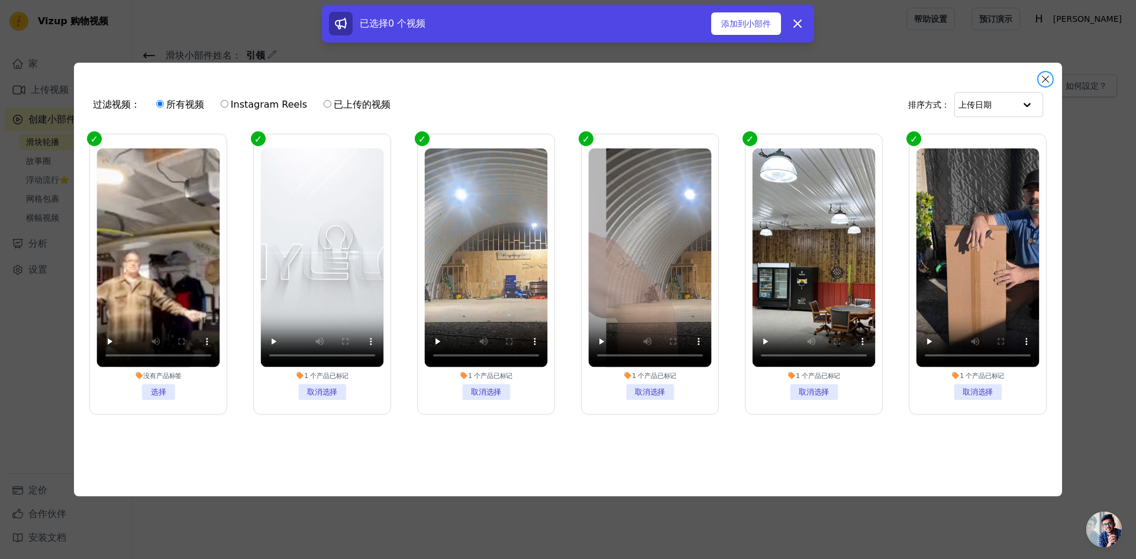
drag, startPoint x: 1049, startPoint y: 75, endPoint x: 827, endPoint y: 105, distance: 224.6
click at [968, 150] on div "过滤视频： 所有视频 Instagram Reels 已上传的视频 排序方式： 上传日期 没有产品标签 选择 1 个 产品 已标记 取消选择 1 个 产品 已…" at bounding box center [568, 280] width 988 height 434
click at [747, 27] on font "添加到小部件" at bounding box center [746, 23] width 50 height 9
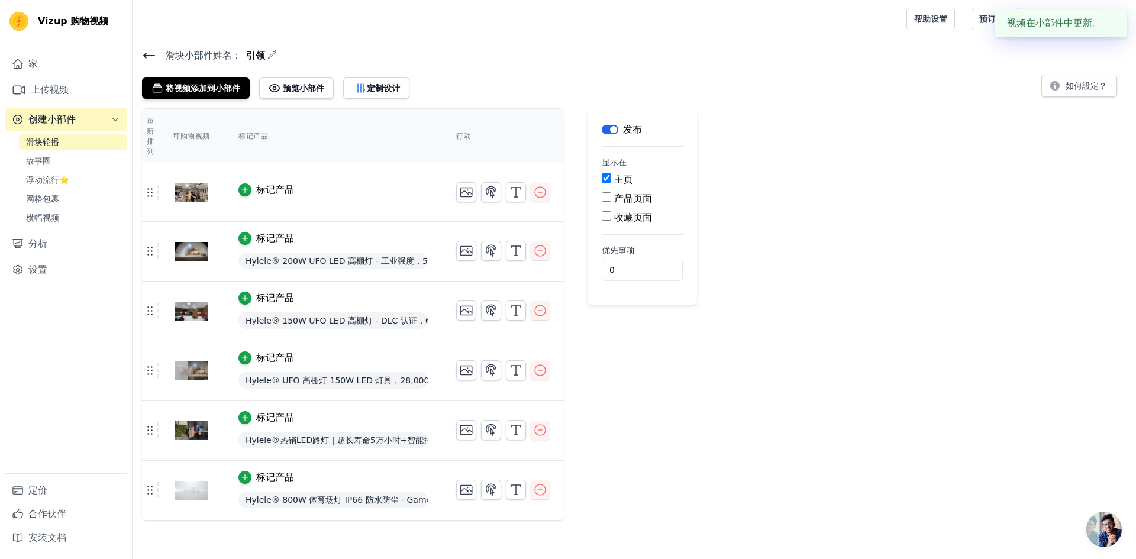
click at [274, 189] on font "标记产品" at bounding box center [275, 189] width 38 height 11
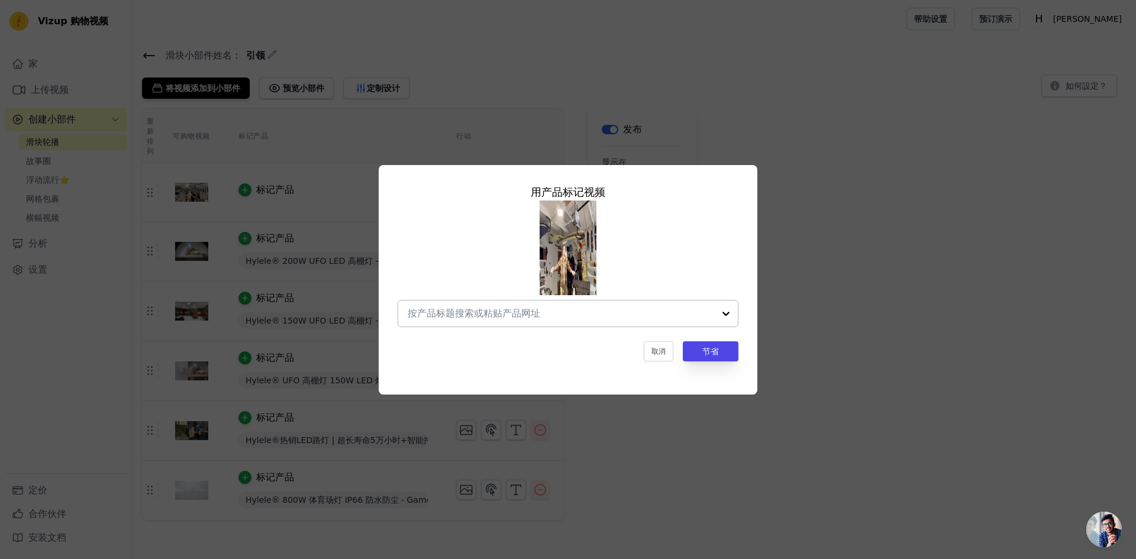
click at [724, 312] on div at bounding box center [726, 314] width 24 height 26
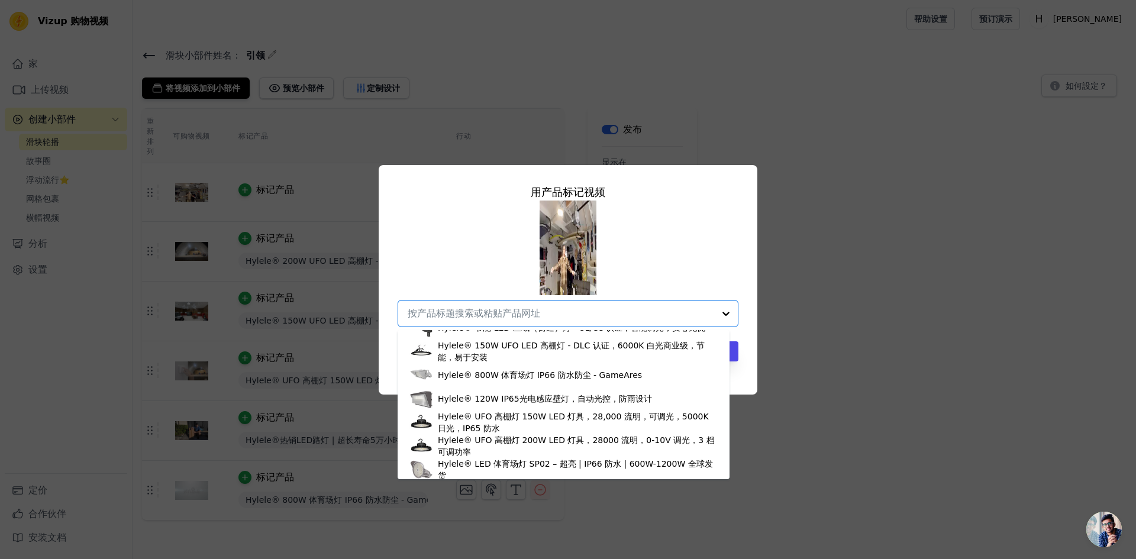
scroll to position [91, 0]
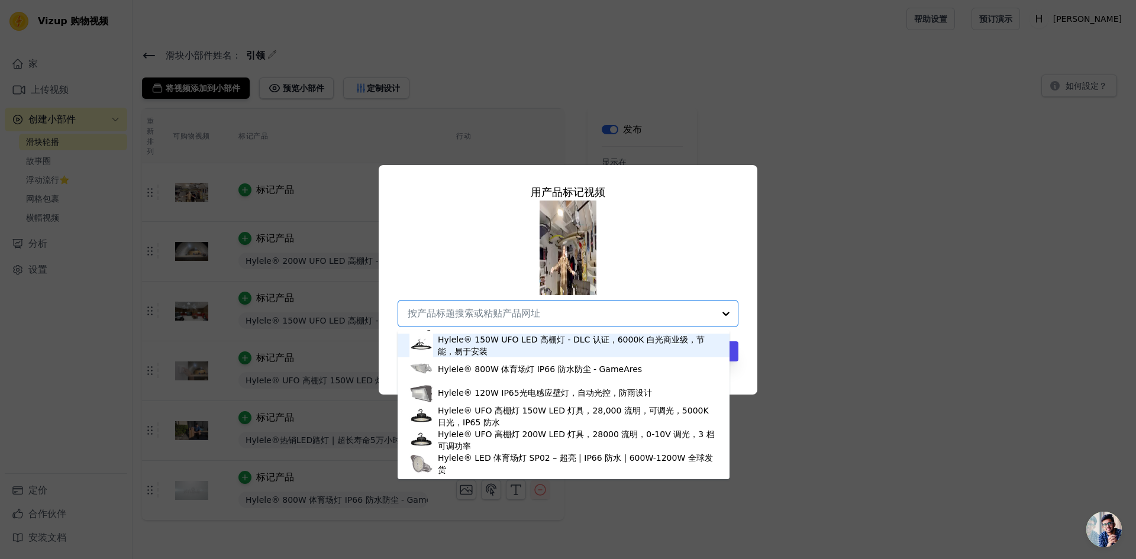
click at [563, 342] on font "Hylele® 150W UFO LED 高棚灯 - DLC 认证，6000K 白光商业级，节能，易于安装" at bounding box center [571, 345] width 267 height 21
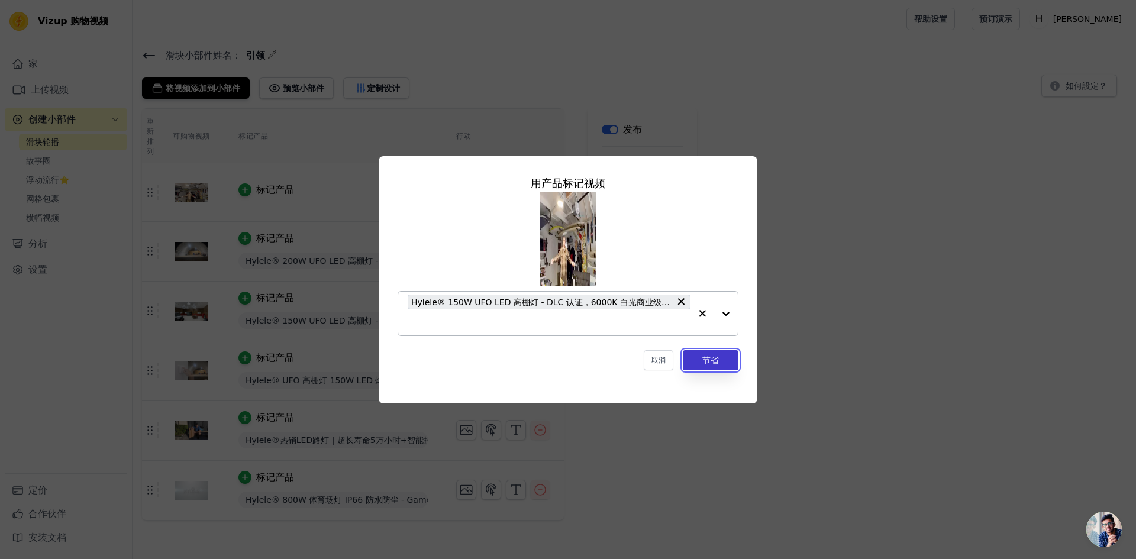
click at [721, 357] on button "节省" at bounding box center [711, 360] width 56 height 20
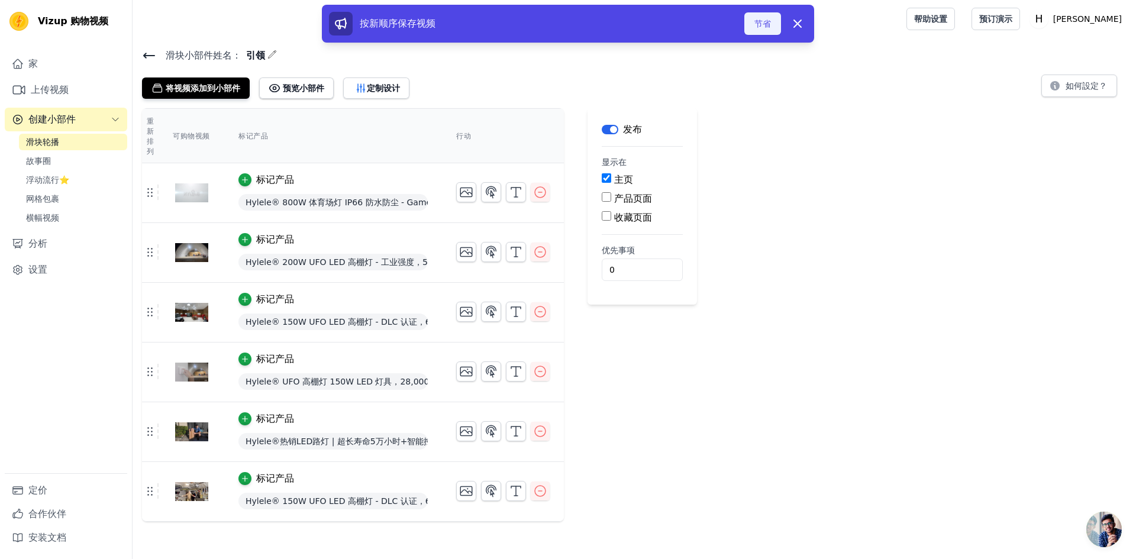
click at [766, 25] on font "节省" at bounding box center [763, 23] width 17 height 9
click at [772, 21] on button "节省" at bounding box center [762, 23] width 37 height 22
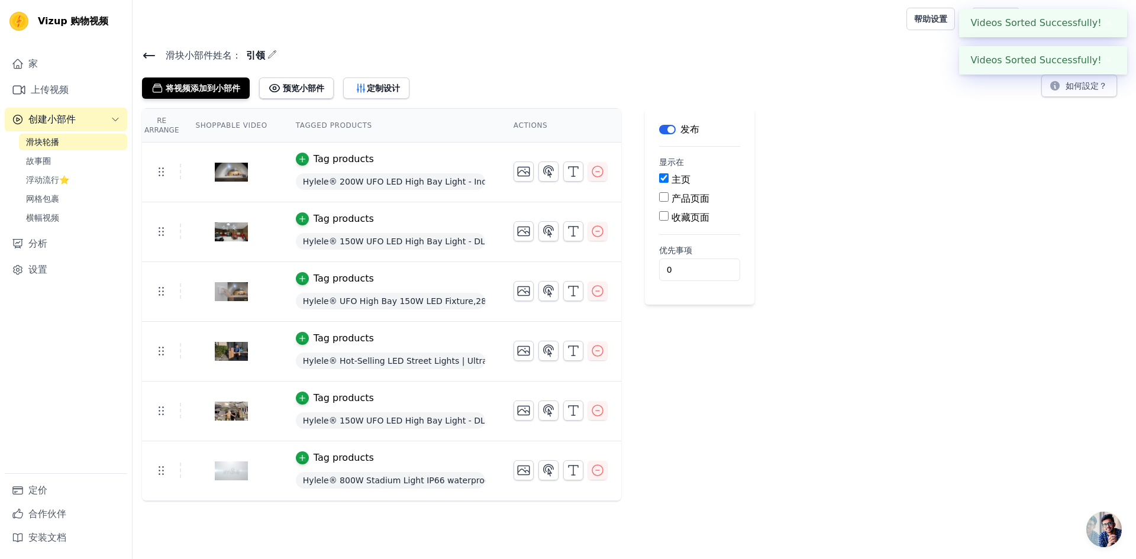
drag, startPoint x: 150, startPoint y: 494, endPoint x: 149, endPoint y: 435, distance: 58.6
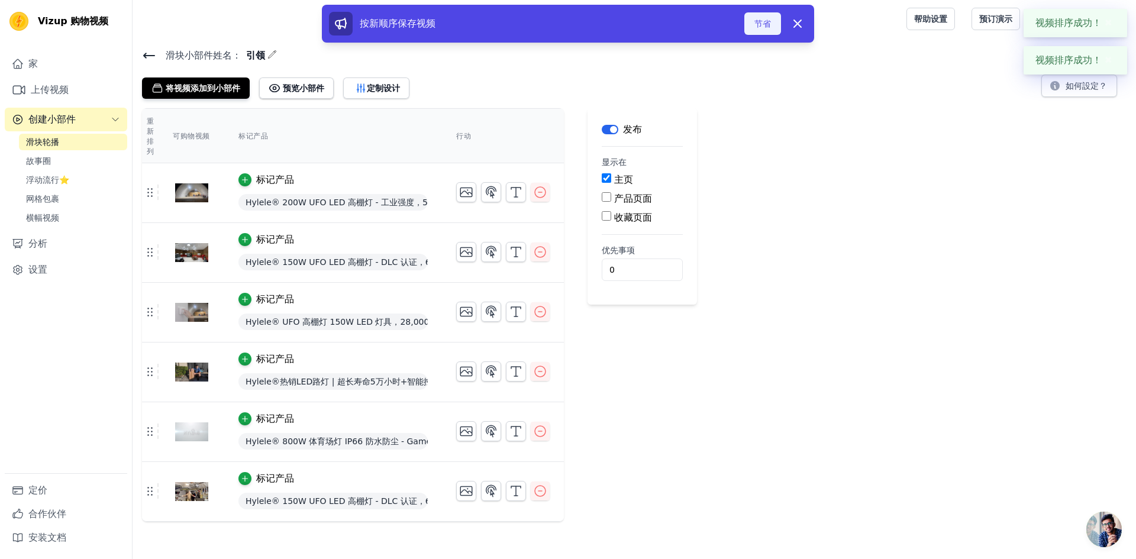
click at [763, 22] on font "节省" at bounding box center [763, 23] width 17 height 9
